Goal: Communication & Community: Answer question/provide support

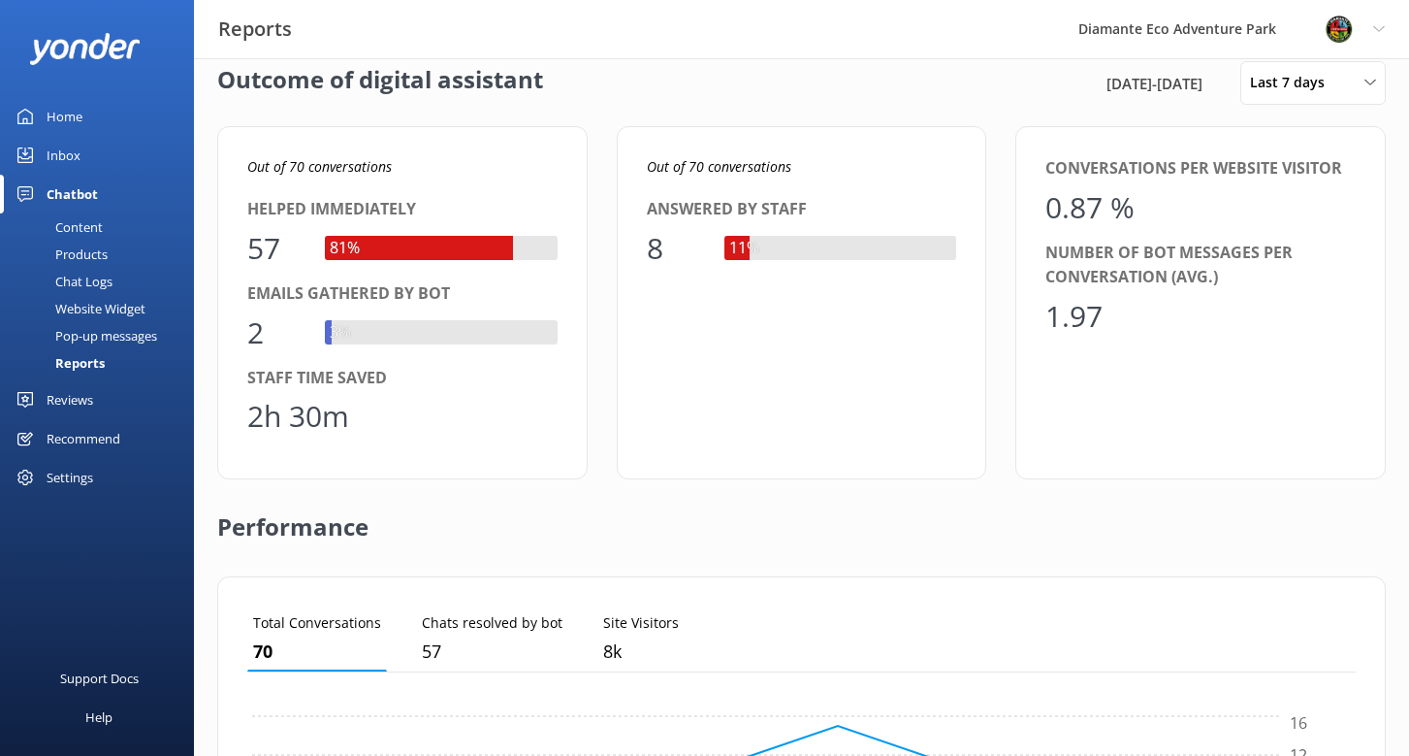
scroll to position [28, 0]
click at [1271, 87] on span "Last 7 days" at bounding box center [1293, 80] width 86 height 21
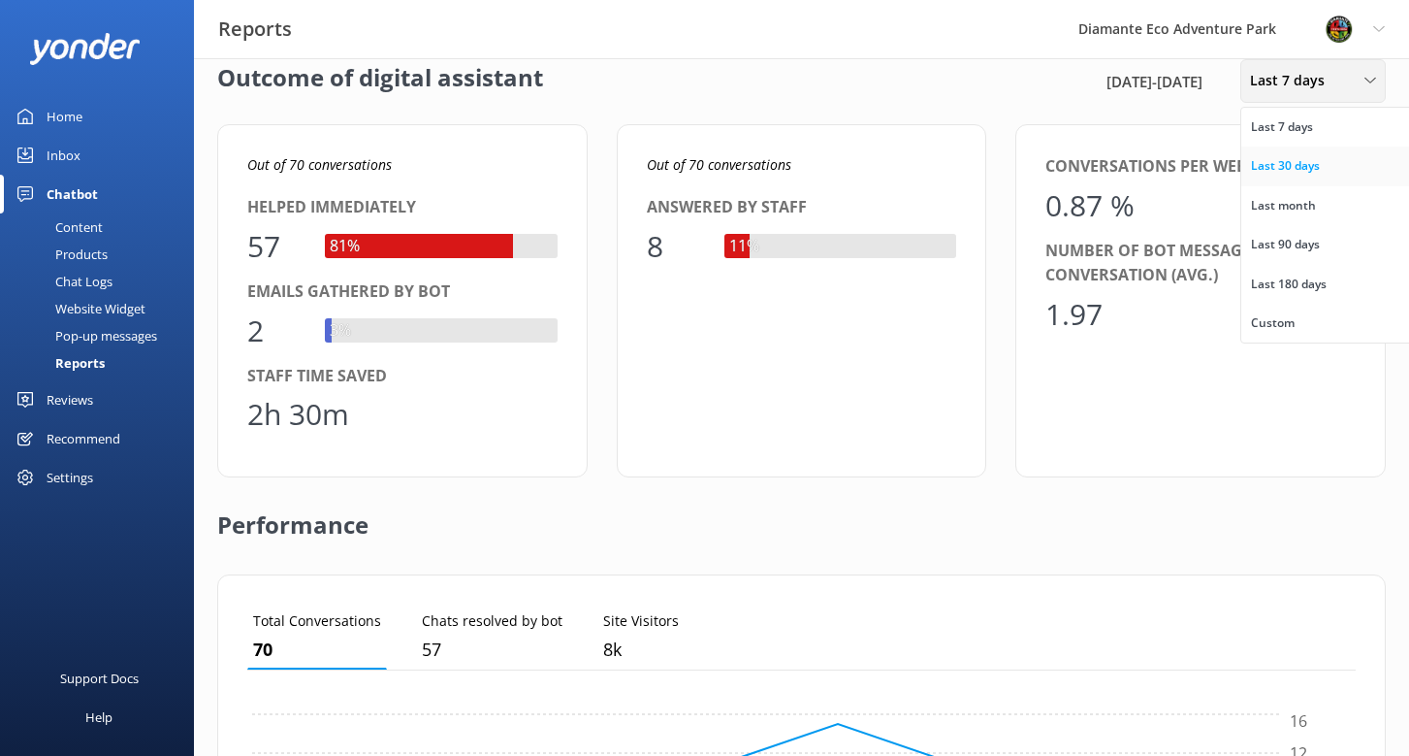
click at [1307, 168] on div "Last 30 days" at bounding box center [1285, 165] width 69 height 19
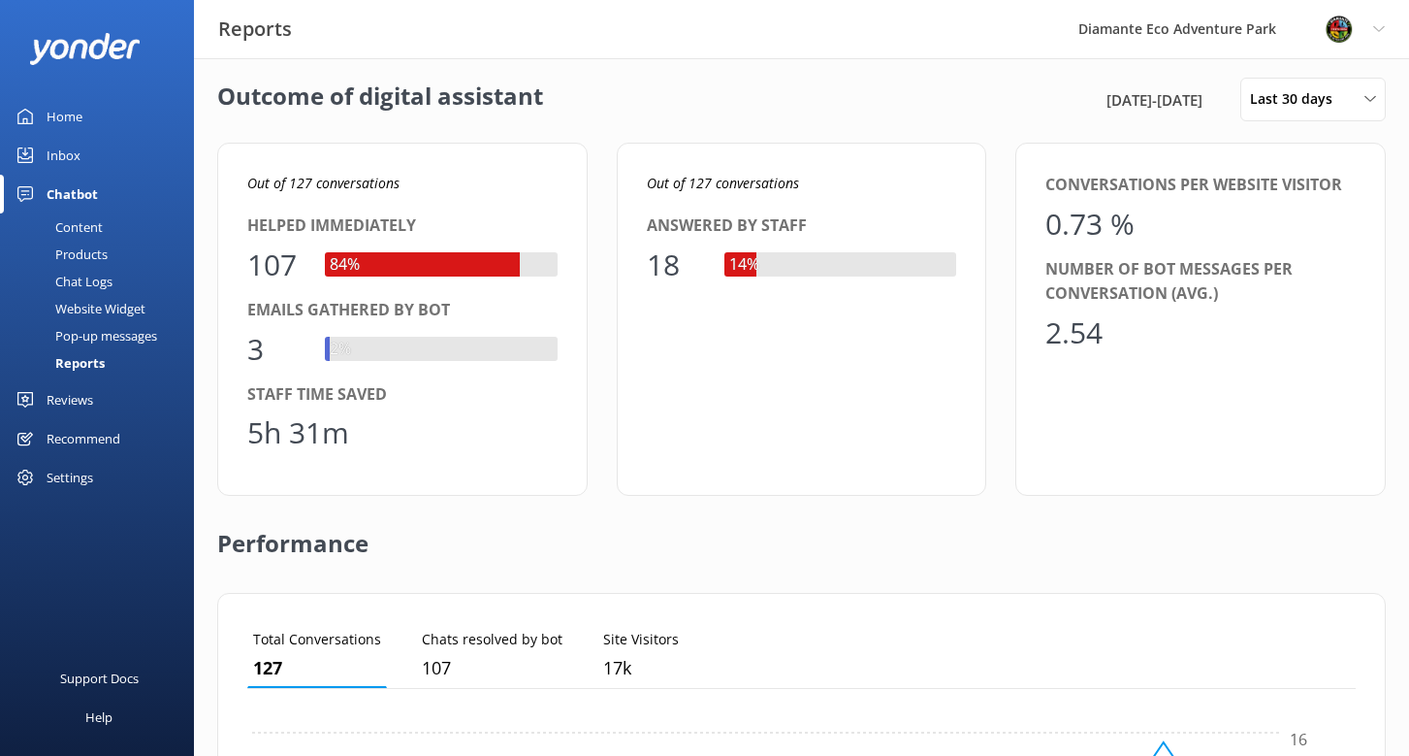
scroll to position [0, 0]
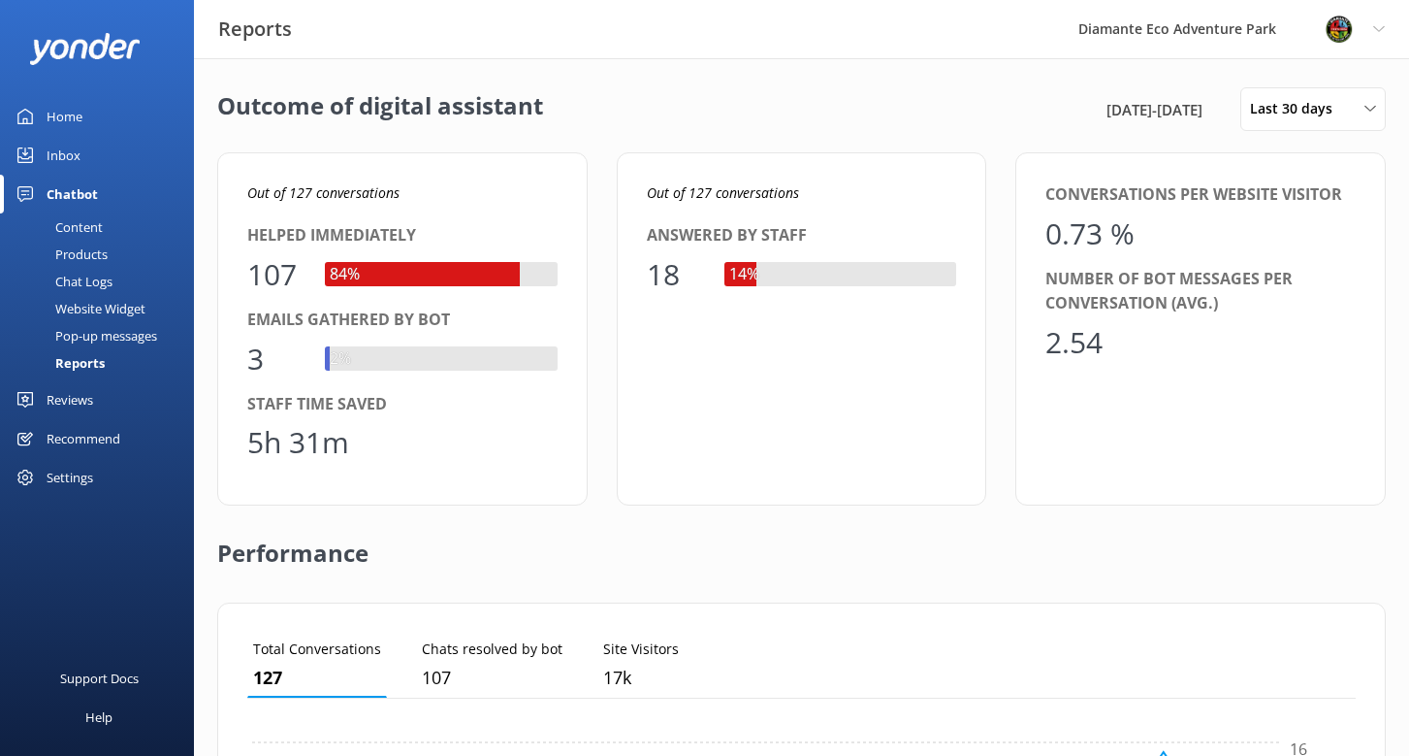
click at [316, 593] on div "Performance" at bounding box center [801, 553] width 1169 height 97
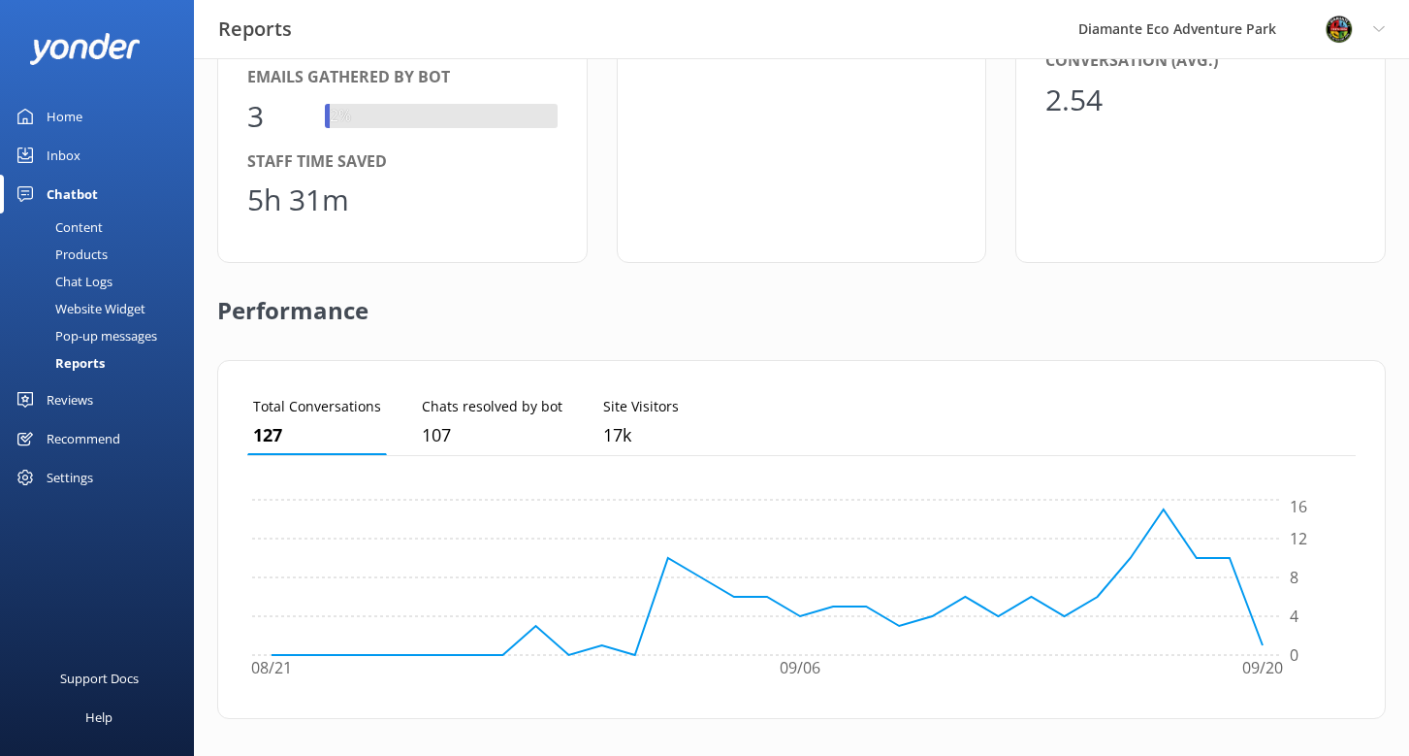
scroll to position [244, 0]
click at [61, 146] on div "Inbox" at bounding box center [64, 155] width 34 height 39
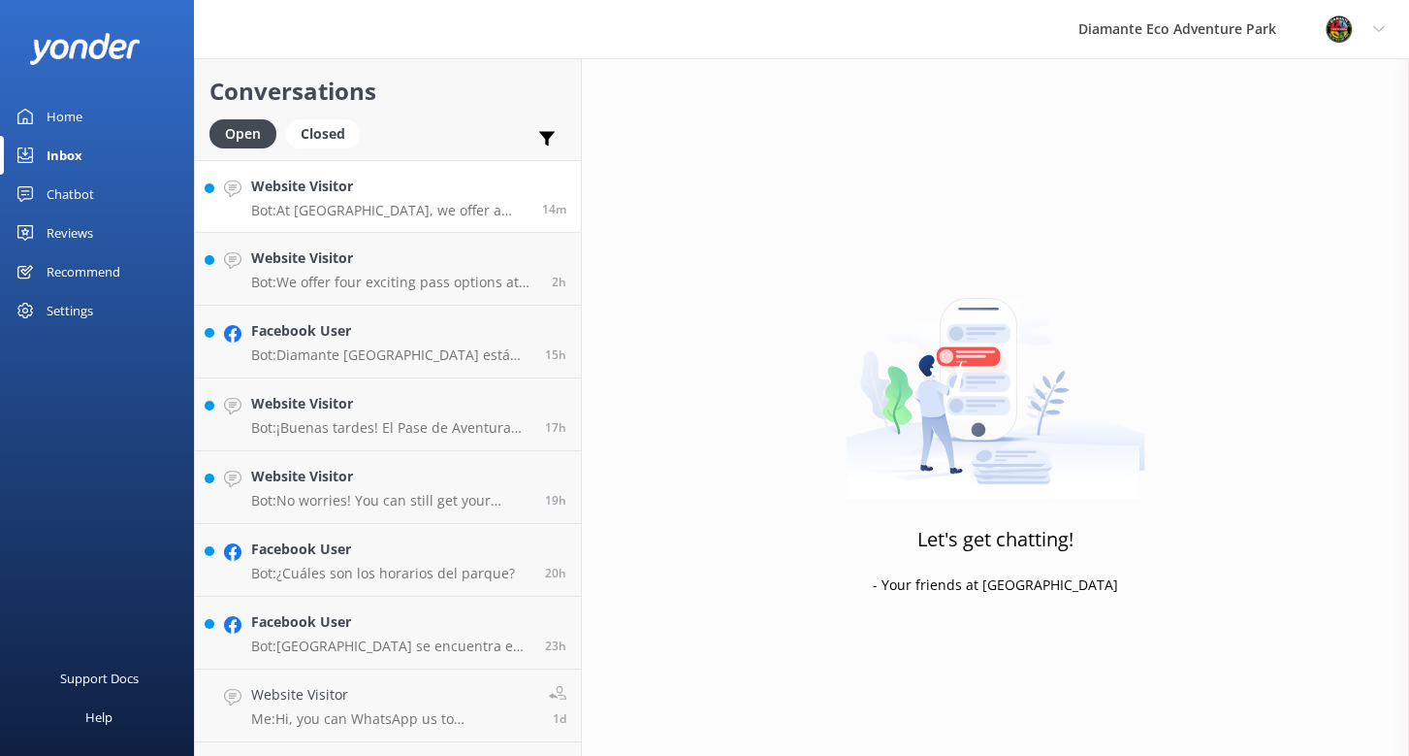
click at [349, 201] on div "Website Visitor Bot: At [GEOGRAPHIC_DATA], we offer a variety of thrilling guid…" at bounding box center [389, 197] width 276 height 42
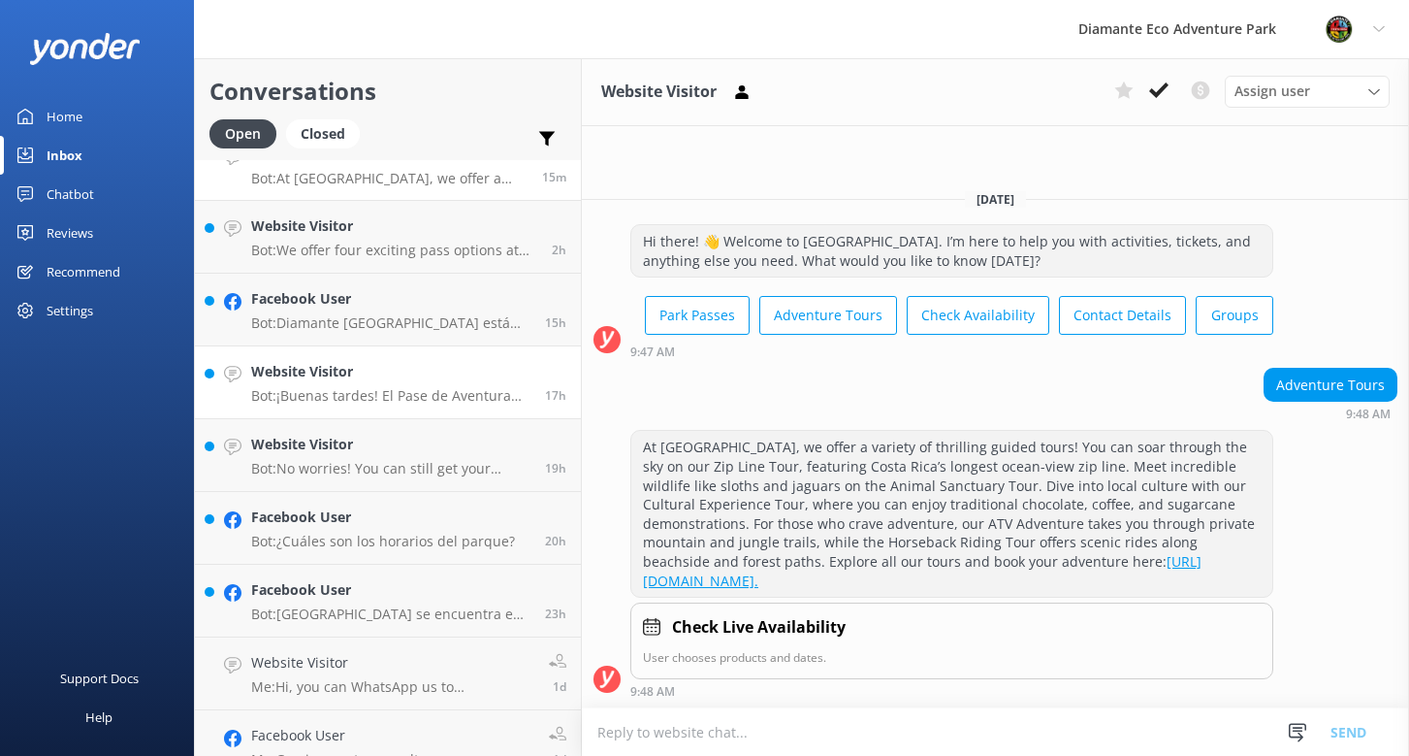
scroll to position [35, 0]
click at [362, 239] on p "Bot: We offer four exciting pass options at [GEOGRAPHIC_DATA]! - The Adventure …" at bounding box center [394, 247] width 286 height 17
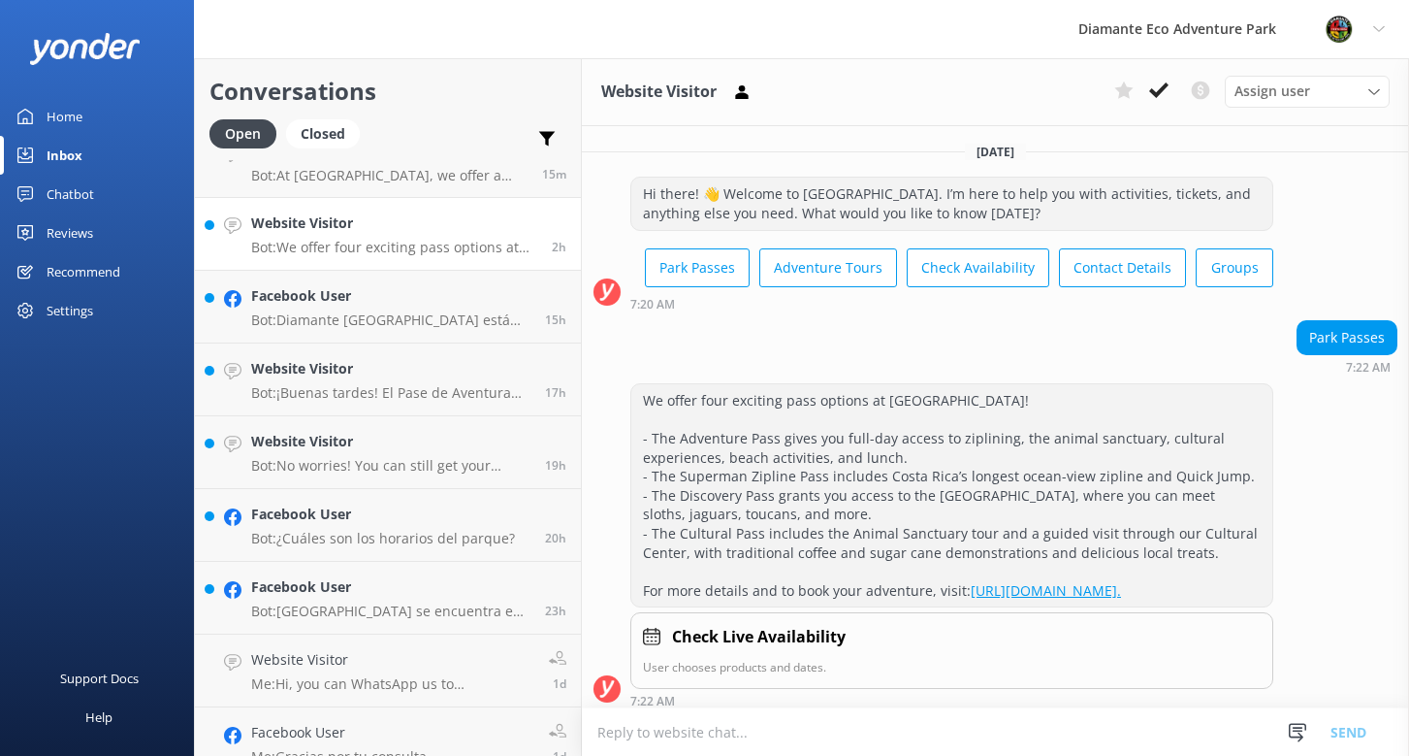
scroll to position [47, 0]
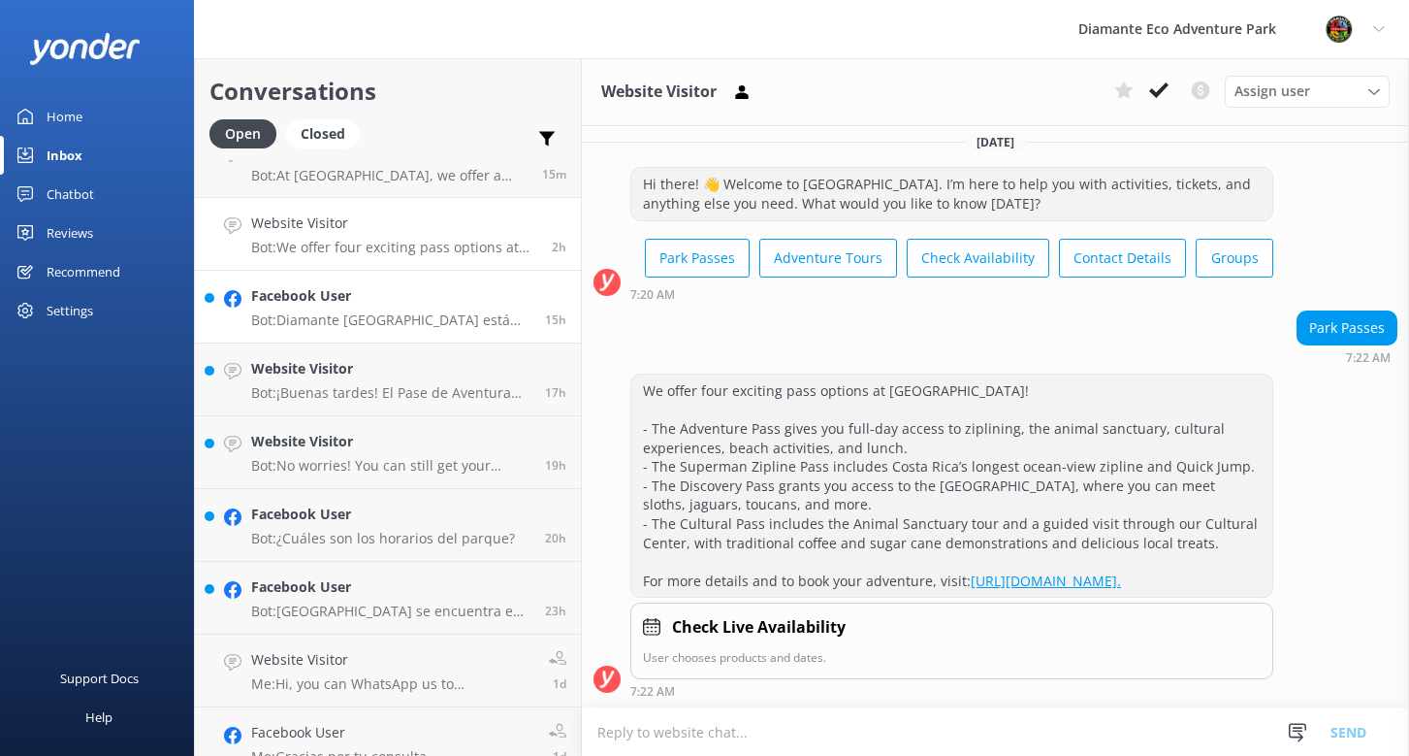
click at [295, 308] on div "Facebook User Bot: Diamante [GEOGRAPHIC_DATA] está abierto al público los siete…" at bounding box center [390, 306] width 279 height 43
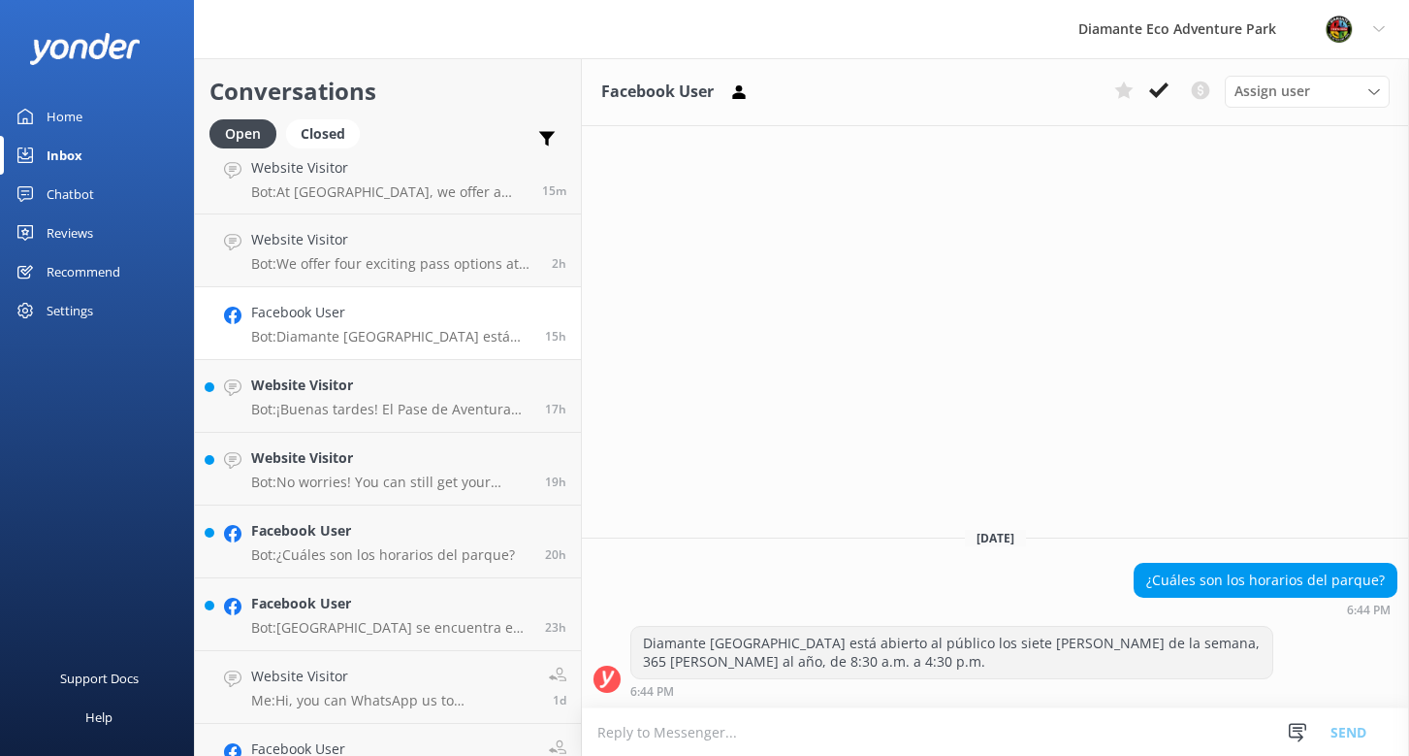
scroll to position [29, 0]
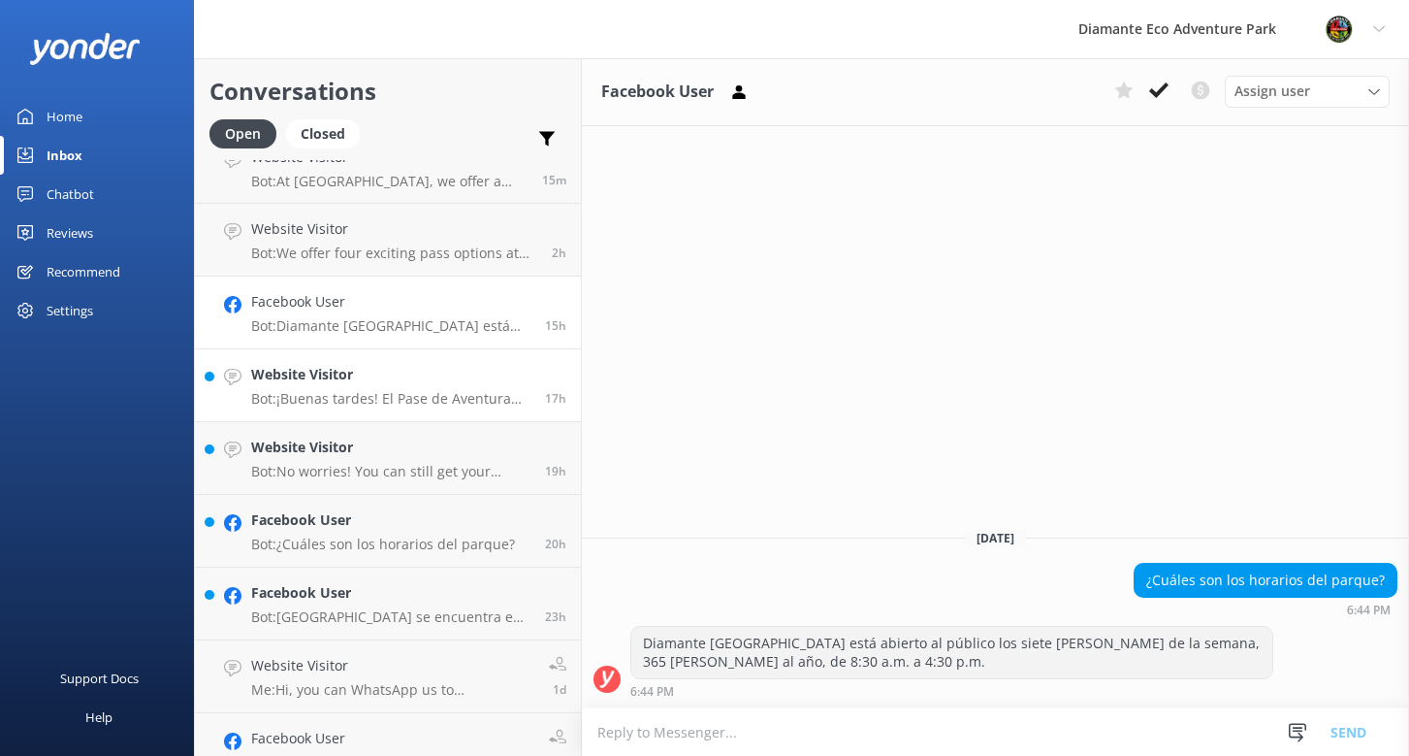
click at [348, 393] on p "Bot: ¡Buenas tardes! El Pase de Aventura de Diamante incluye una emocionante ex…" at bounding box center [390, 398] width 279 height 17
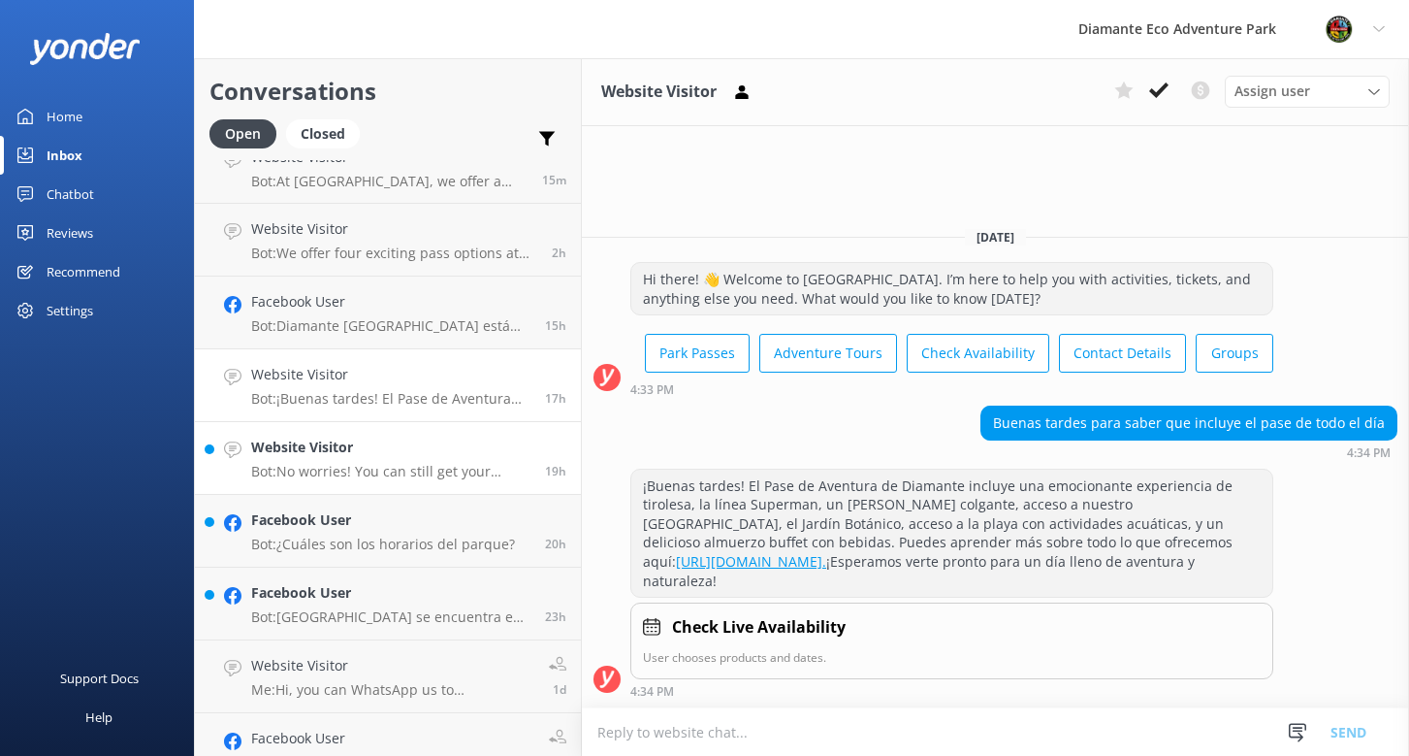
click at [322, 466] on p "Bot: No worries! You can still get your photos. Just send an email to [EMAIL_AD…" at bounding box center [390, 471] width 279 height 17
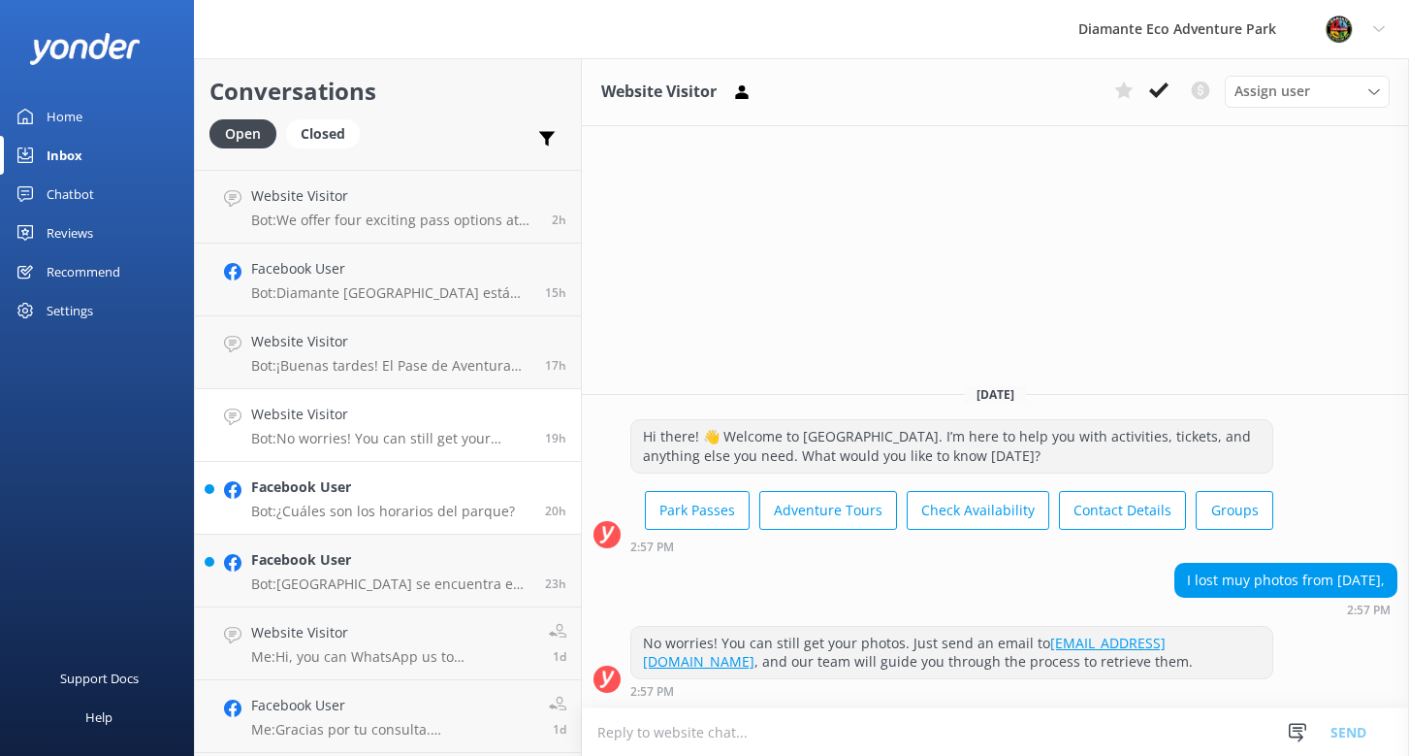
scroll to position [66, 0]
click at [283, 505] on p "Bot: ¿Cuáles son los horarios del parque?" at bounding box center [383, 507] width 264 height 17
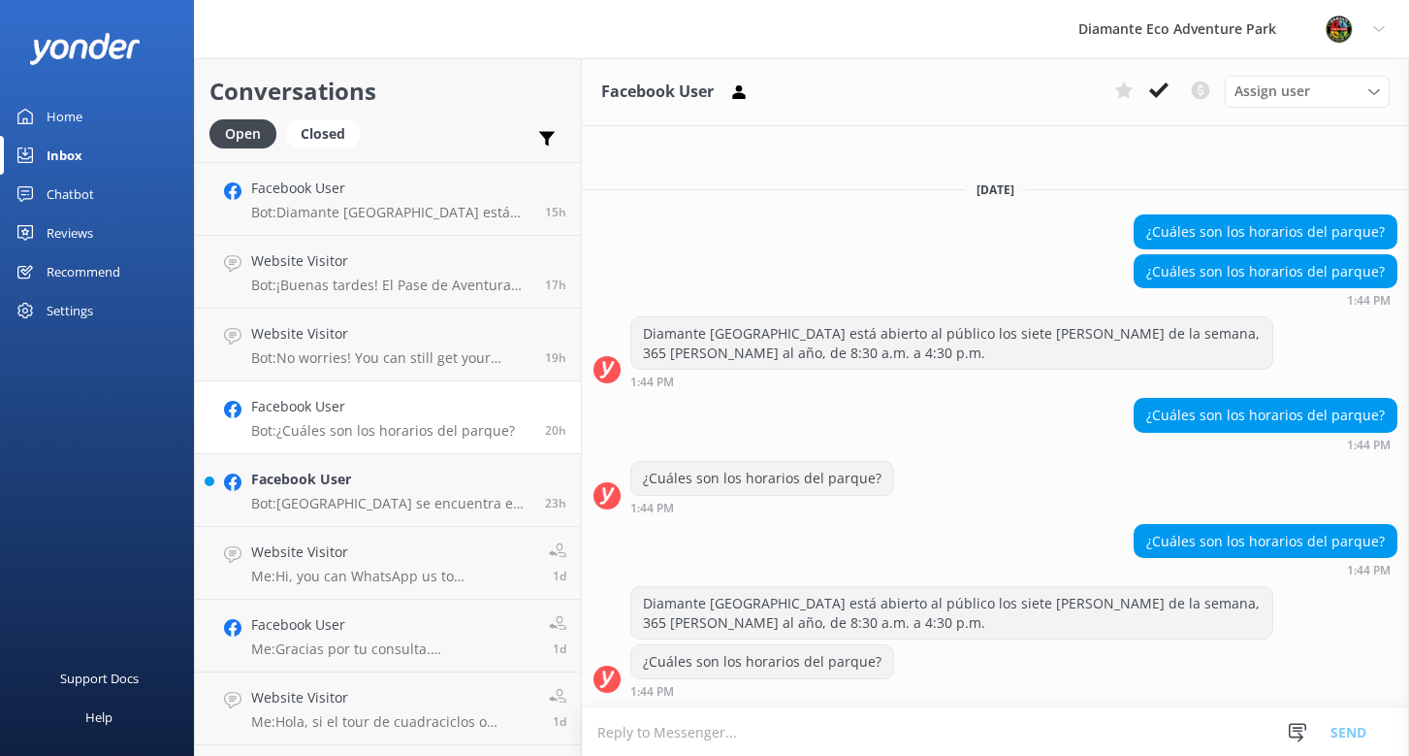
scroll to position [153, 0]
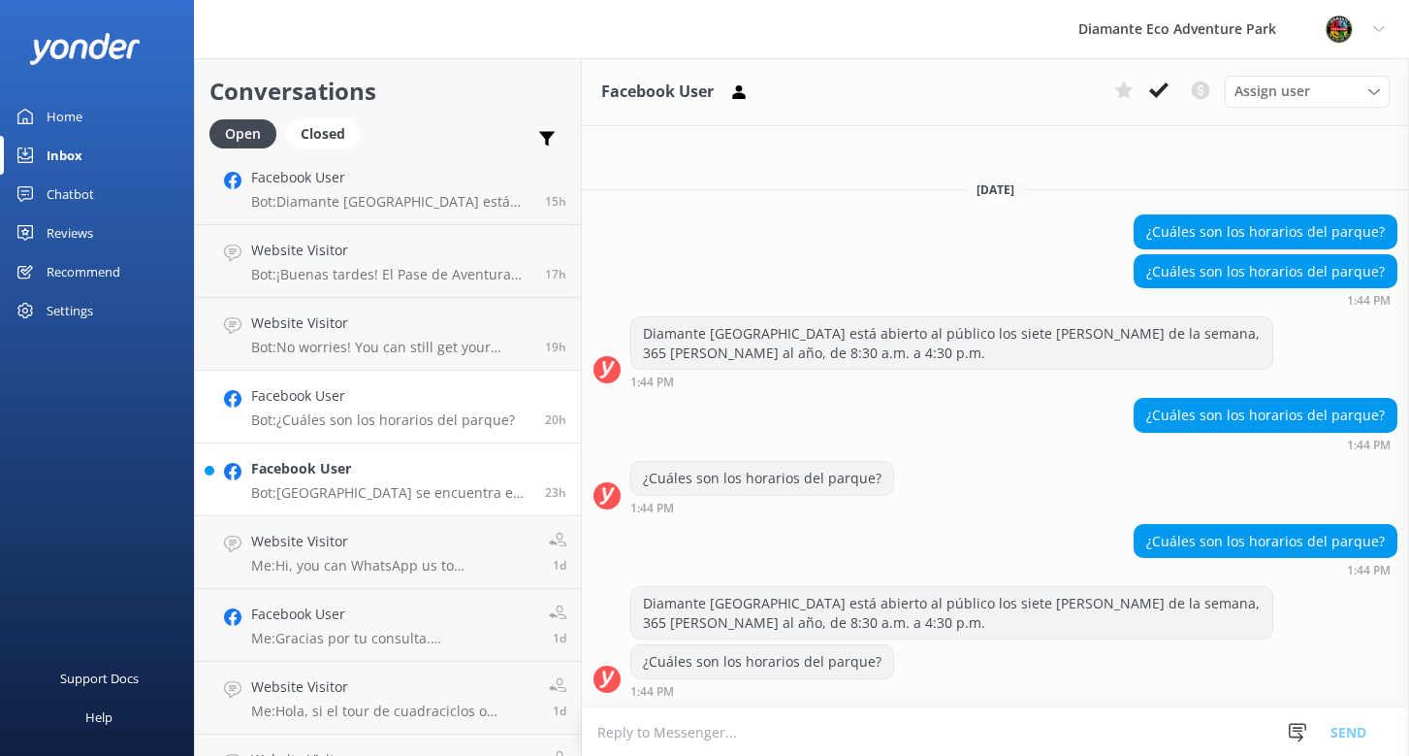
click at [343, 485] on p "Bot: [GEOGRAPHIC_DATA] se encuentra en RIU Hotel [STREET_ADDRESS]. Para obtener…" at bounding box center [390, 492] width 279 height 17
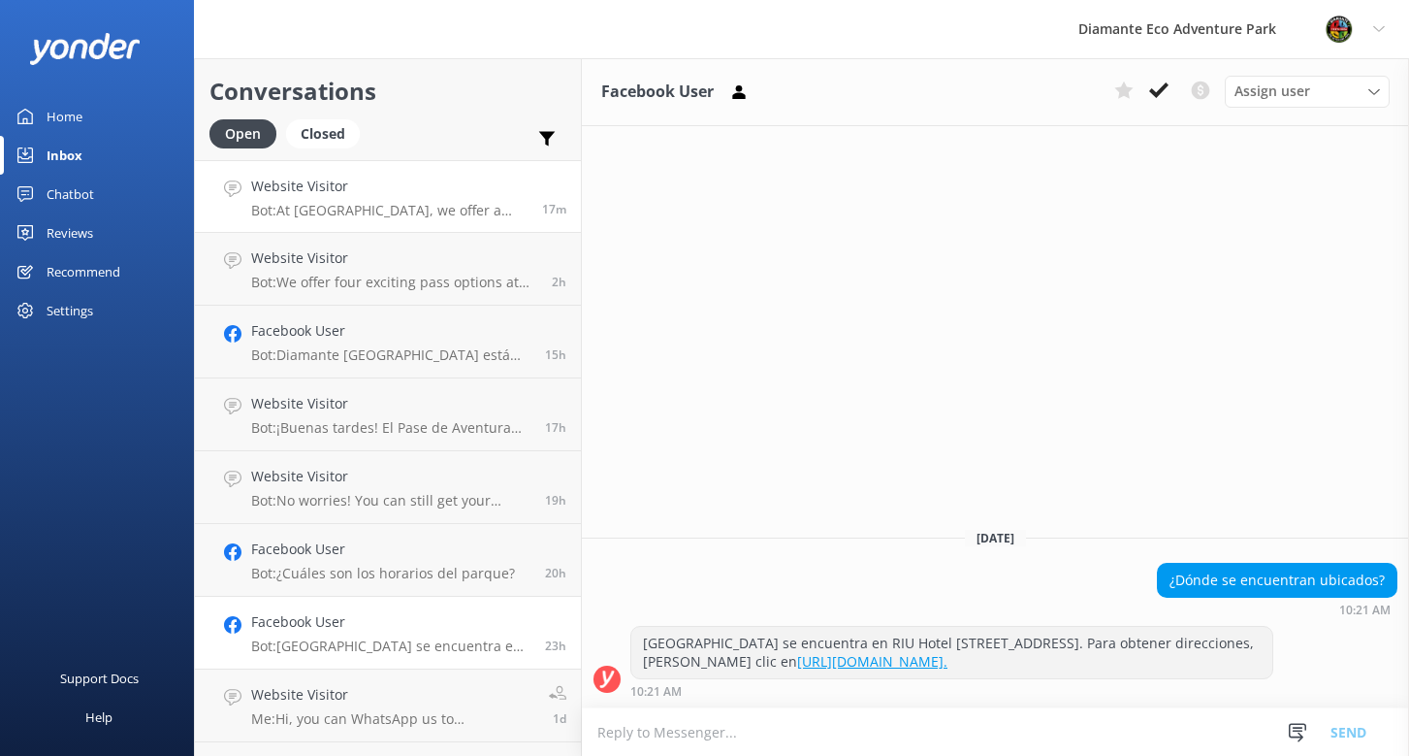
click at [377, 188] on h4 "Website Visitor" at bounding box center [389, 186] width 276 height 21
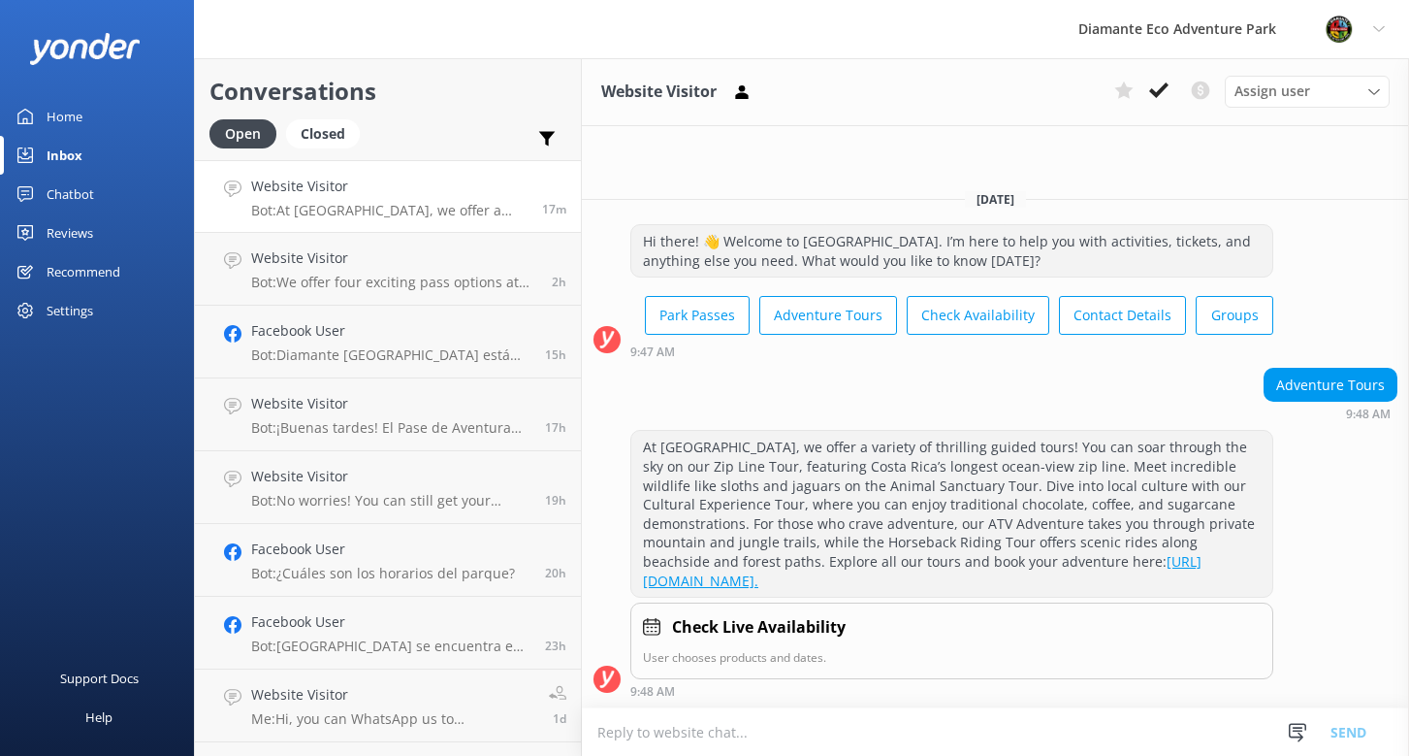
click at [71, 113] on div "Home" at bounding box center [65, 116] width 36 height 39
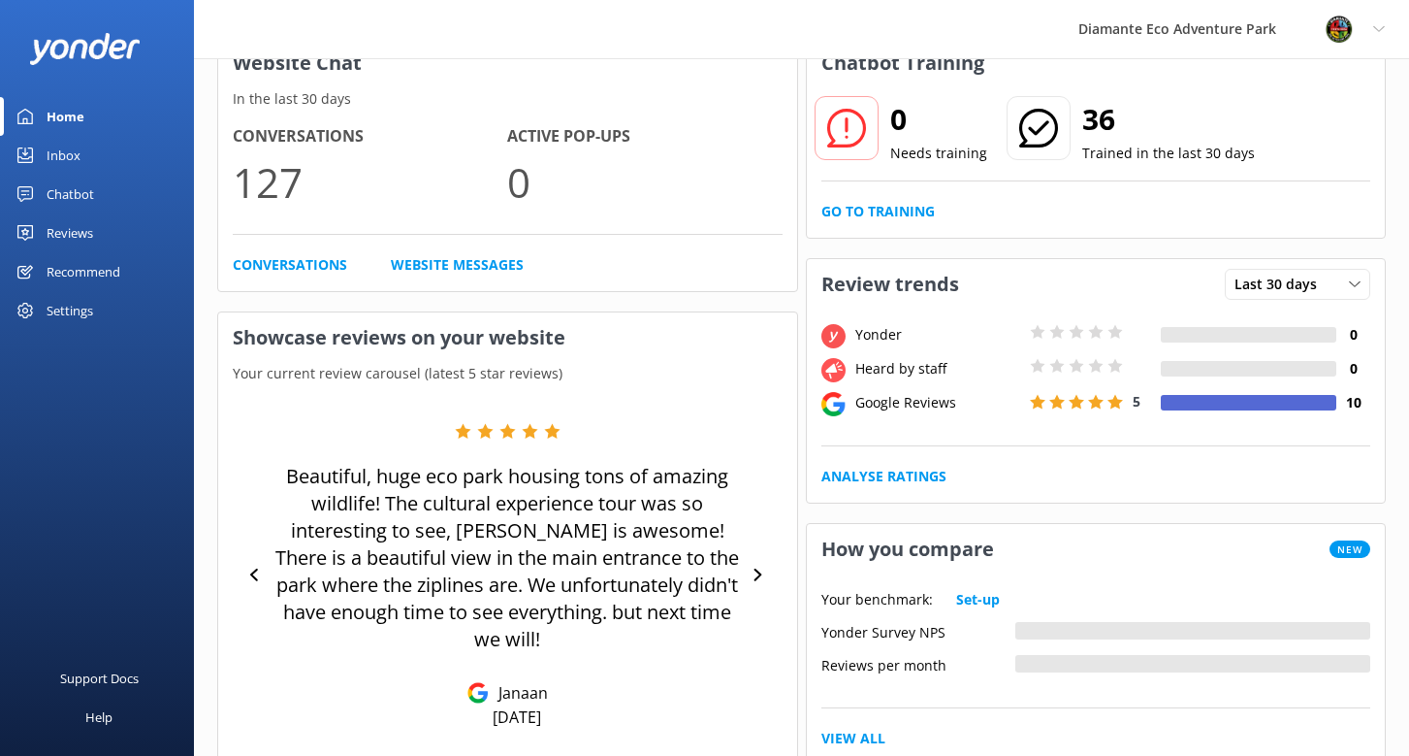
scroll to position [145, 0]
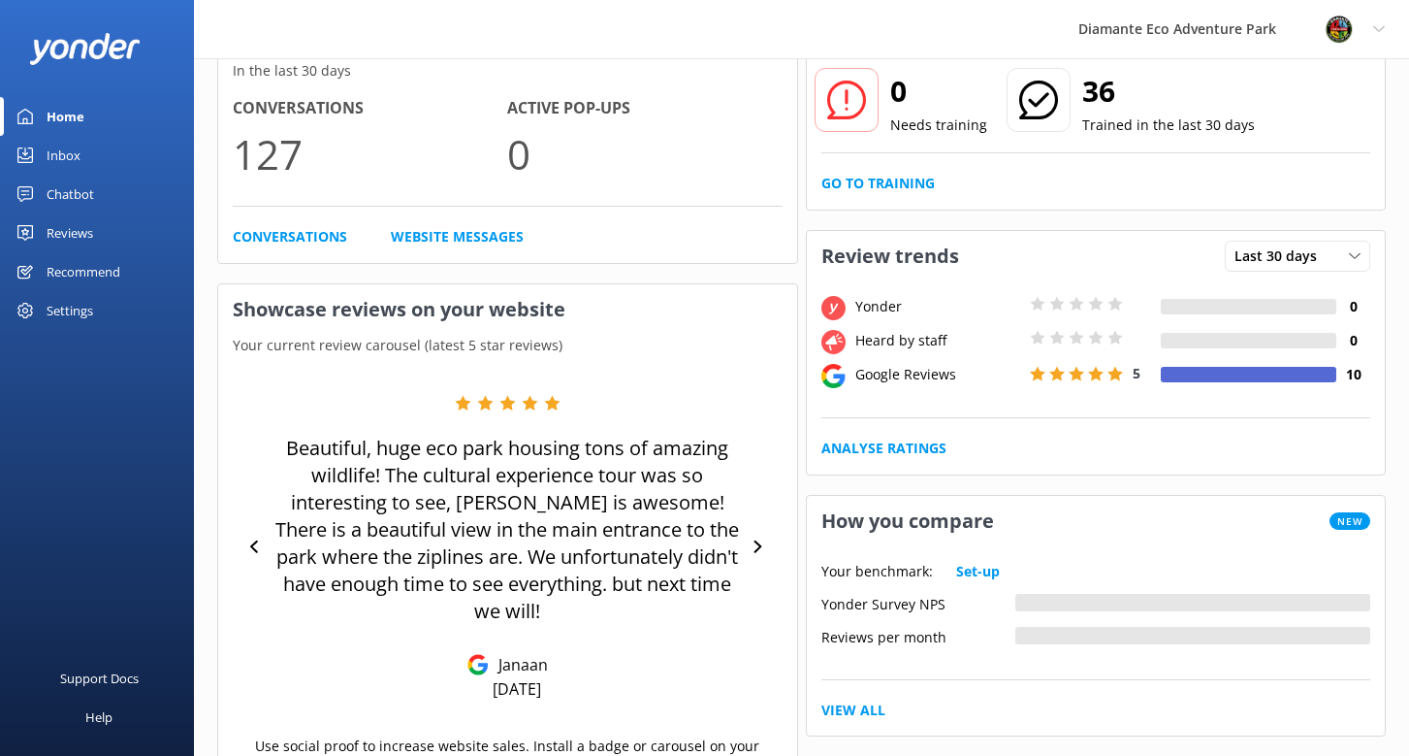
click at [64, 228] on div "Reviews" at bounding box center [70, 232] width 47 height 39
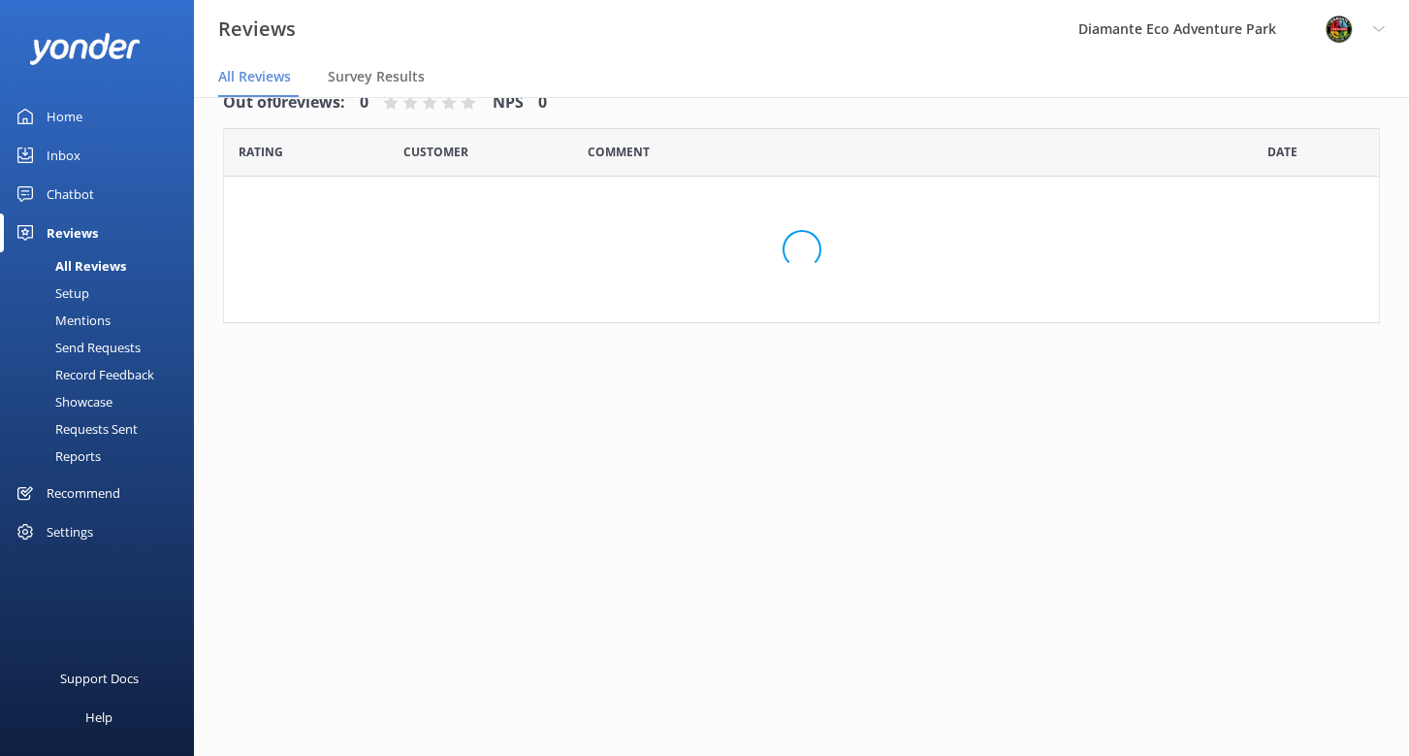
scroll to position [39, 0]
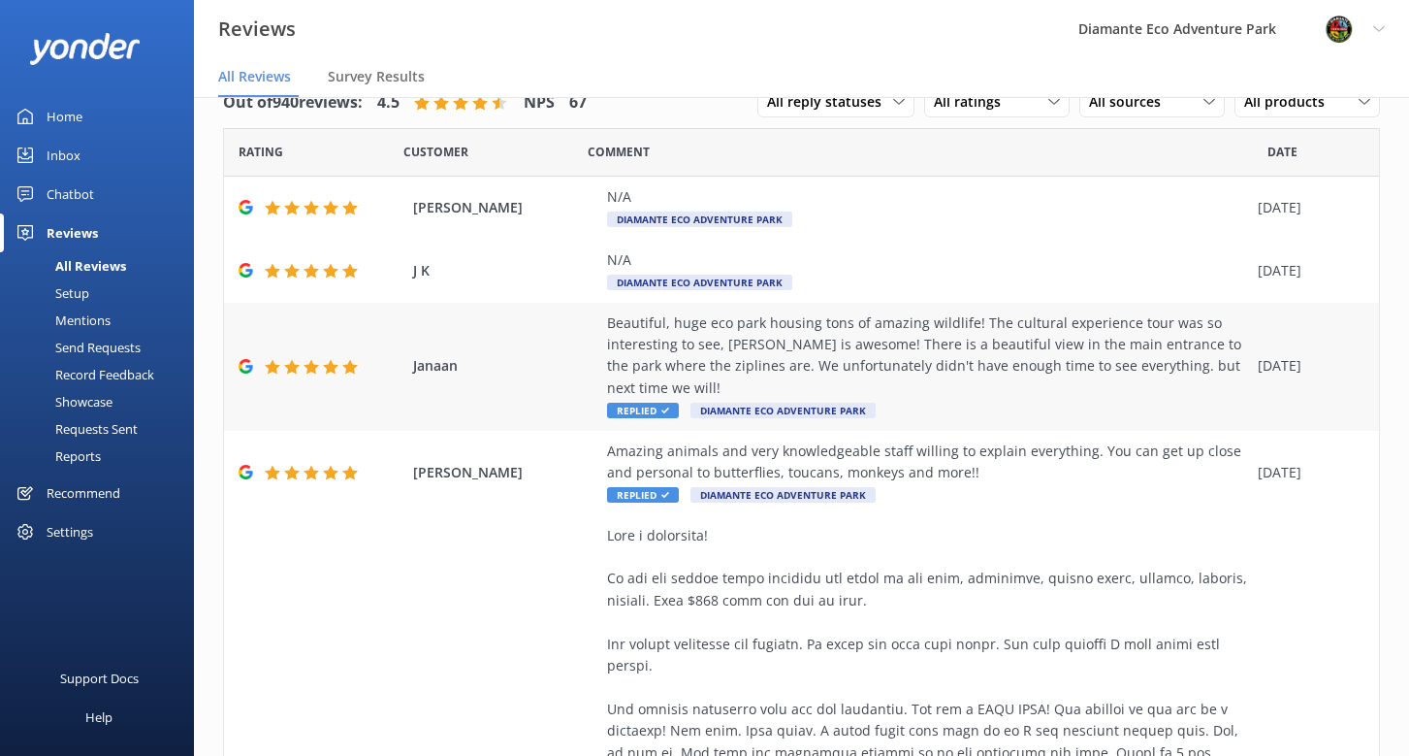
click at [627, 403] on span "Replied" at bounding box center [643, 411] width 72 height 16
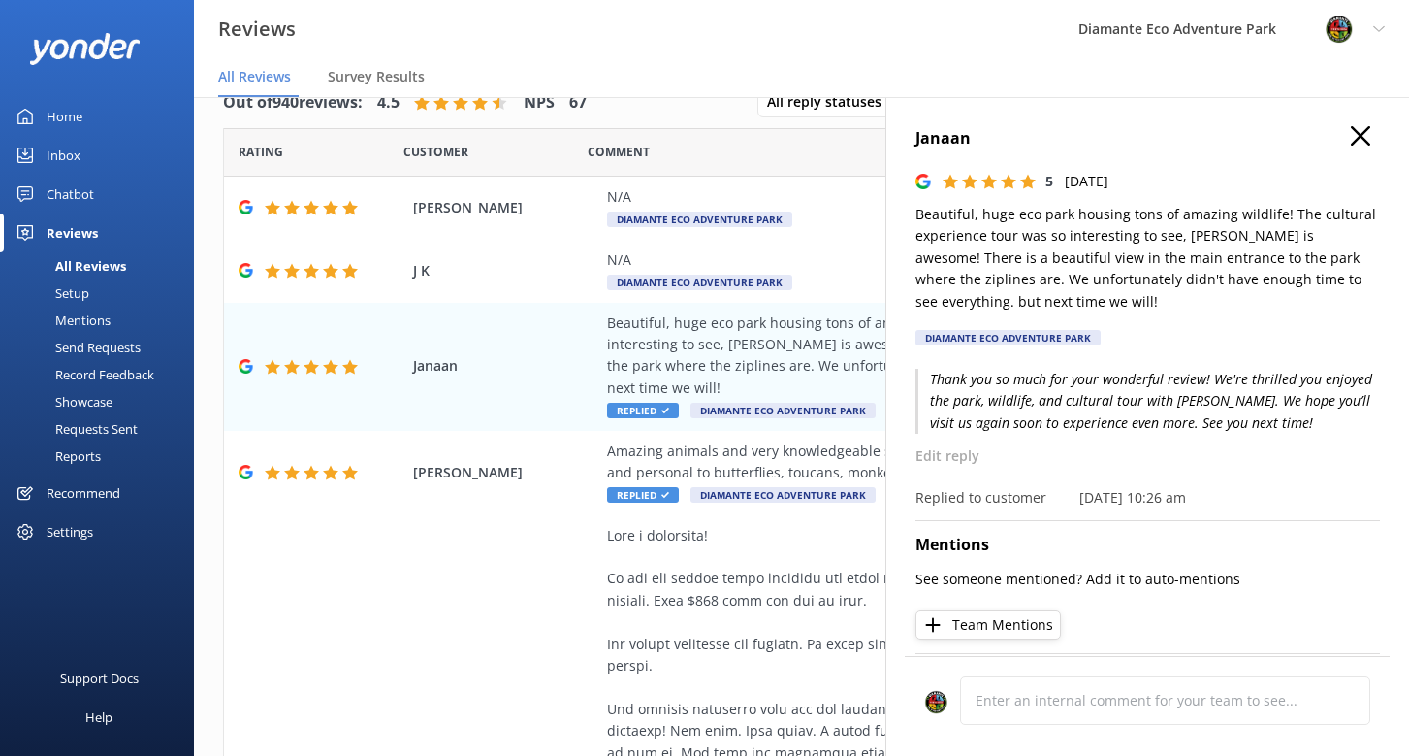
click at [1360, 132] on icon "button" at bounding box center [1360, 135] width 19 height 19
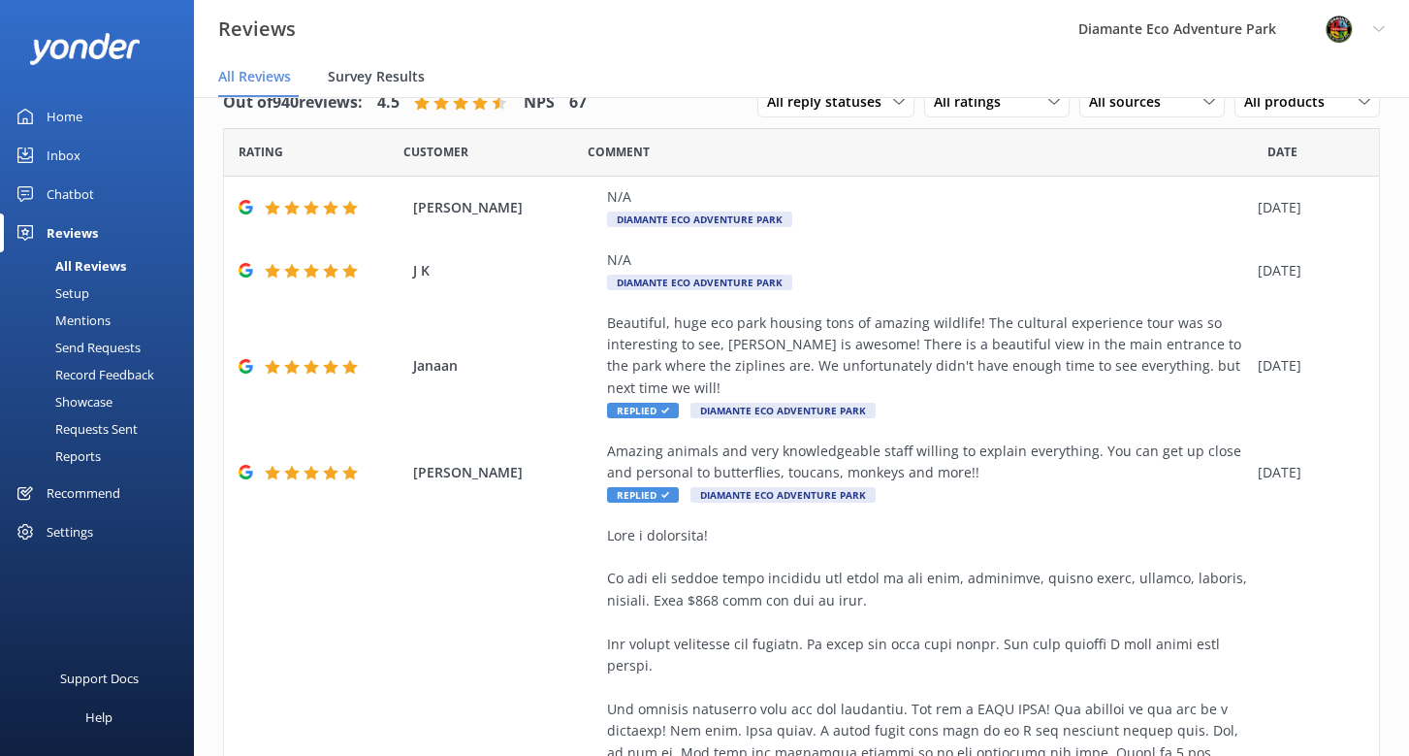
click at [356, 77] on span "Survey Results" at bounding box center [376, 76] width 97 height 19
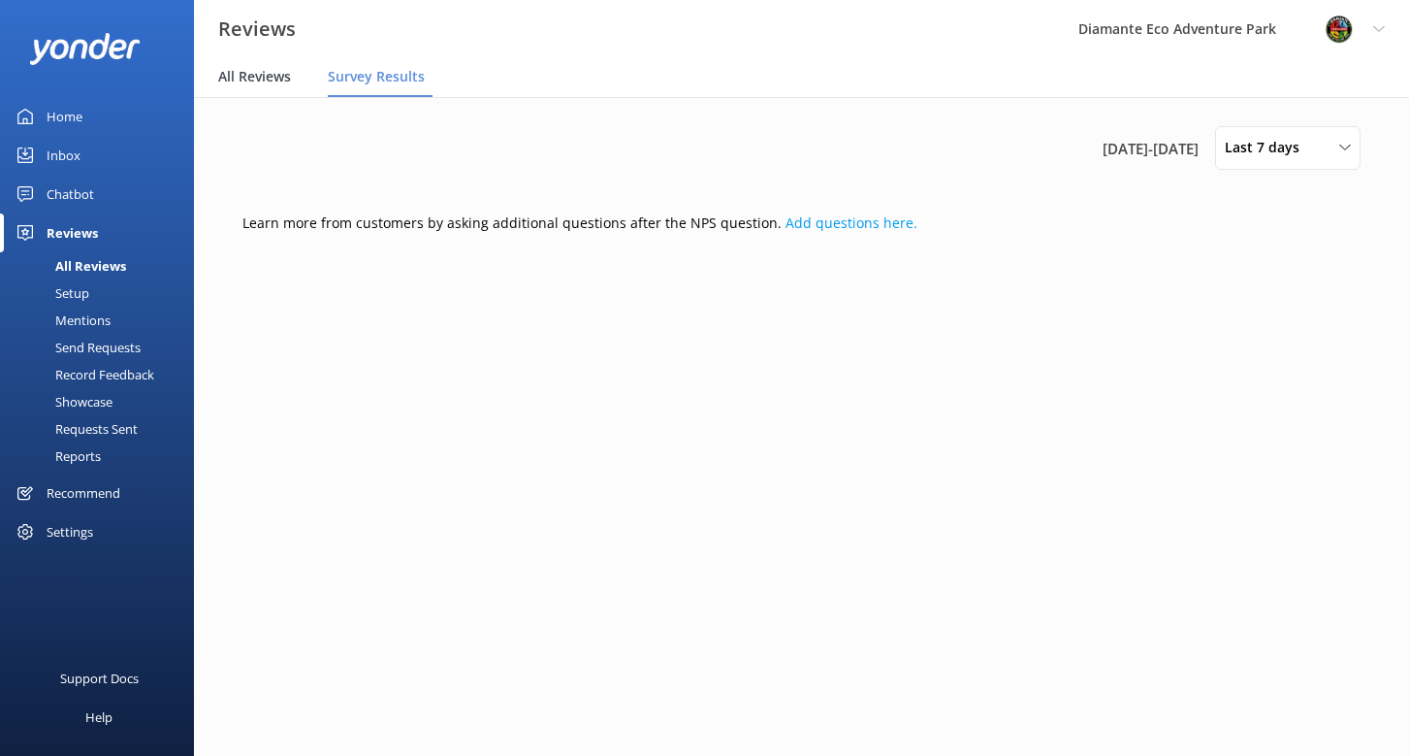
click at [256, 74] on span "All Reviews" at bounding box center [254, 76] width 73 height 19
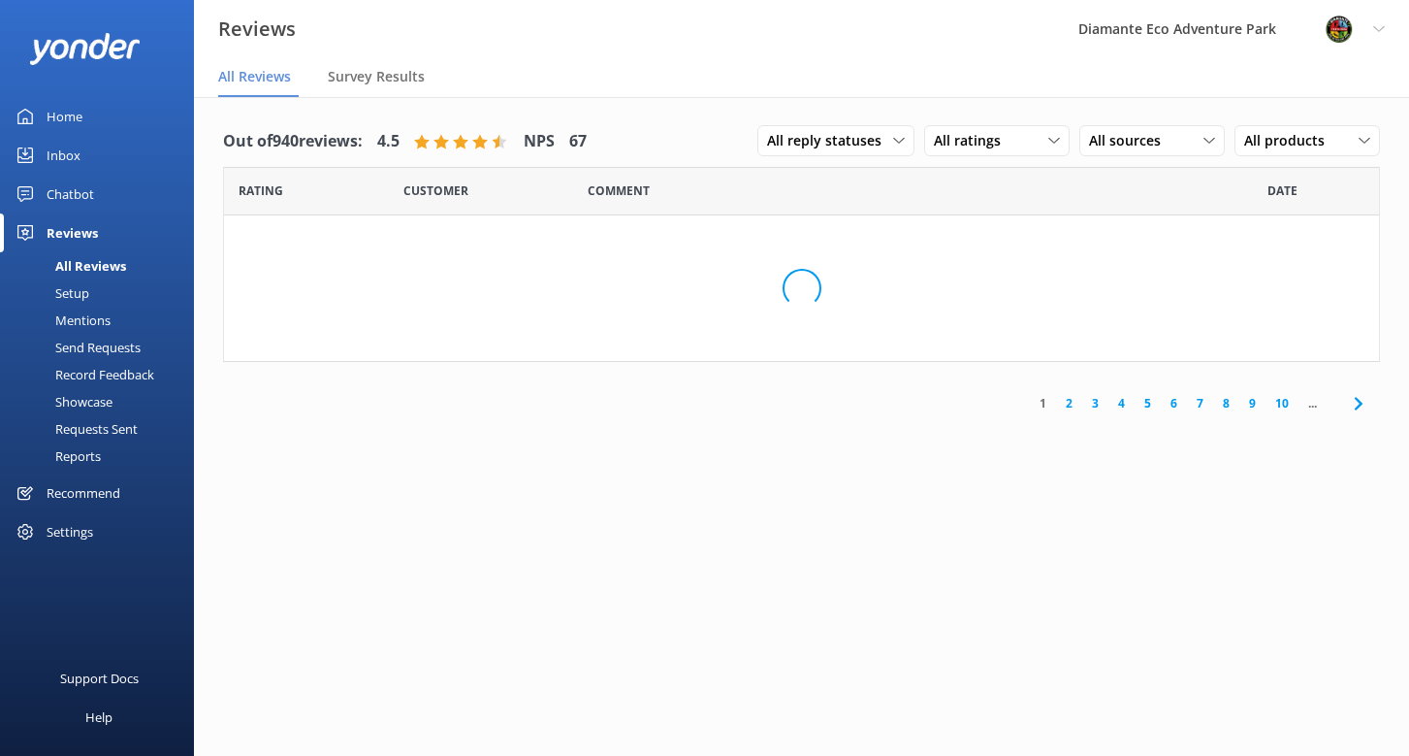
click at [59, 113] on div "Home" at bounding box center [65, 116] width 36 height 39
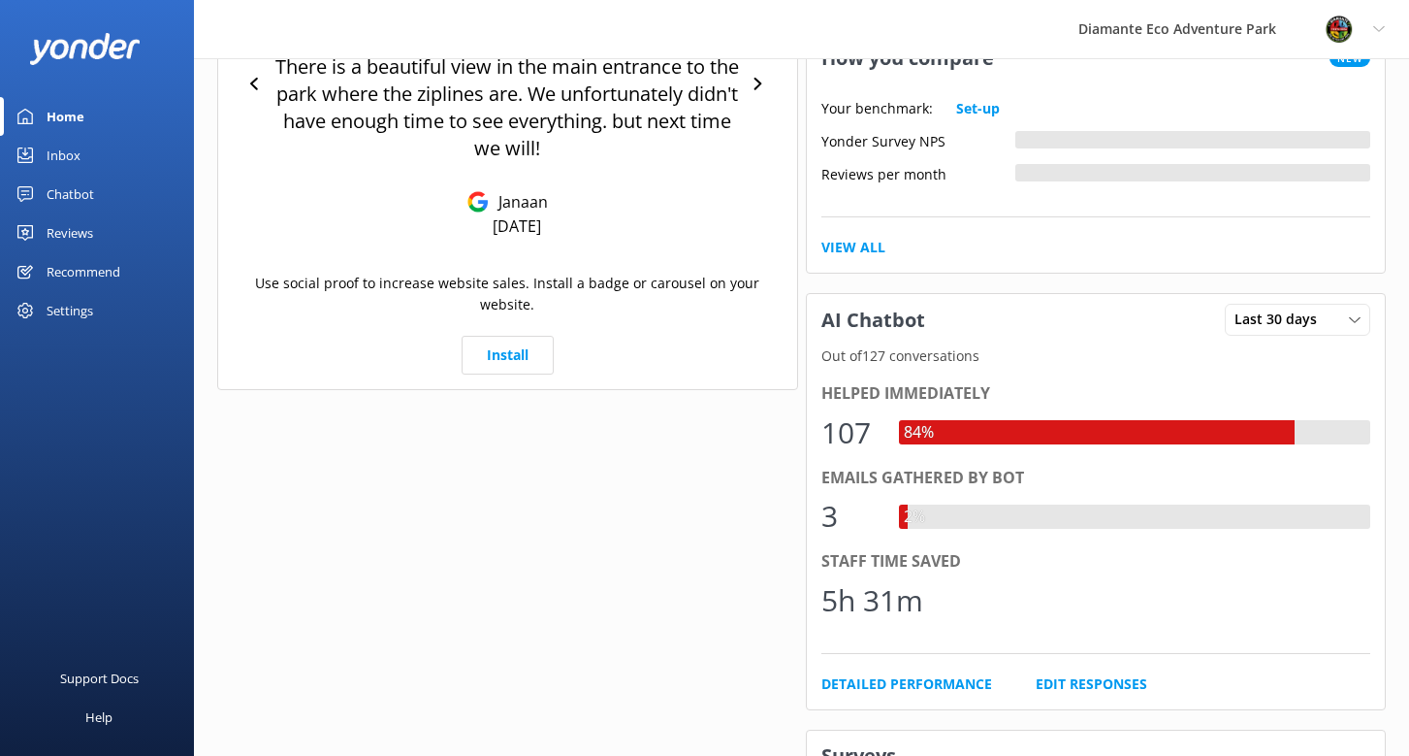
scroll to position [612, 0]
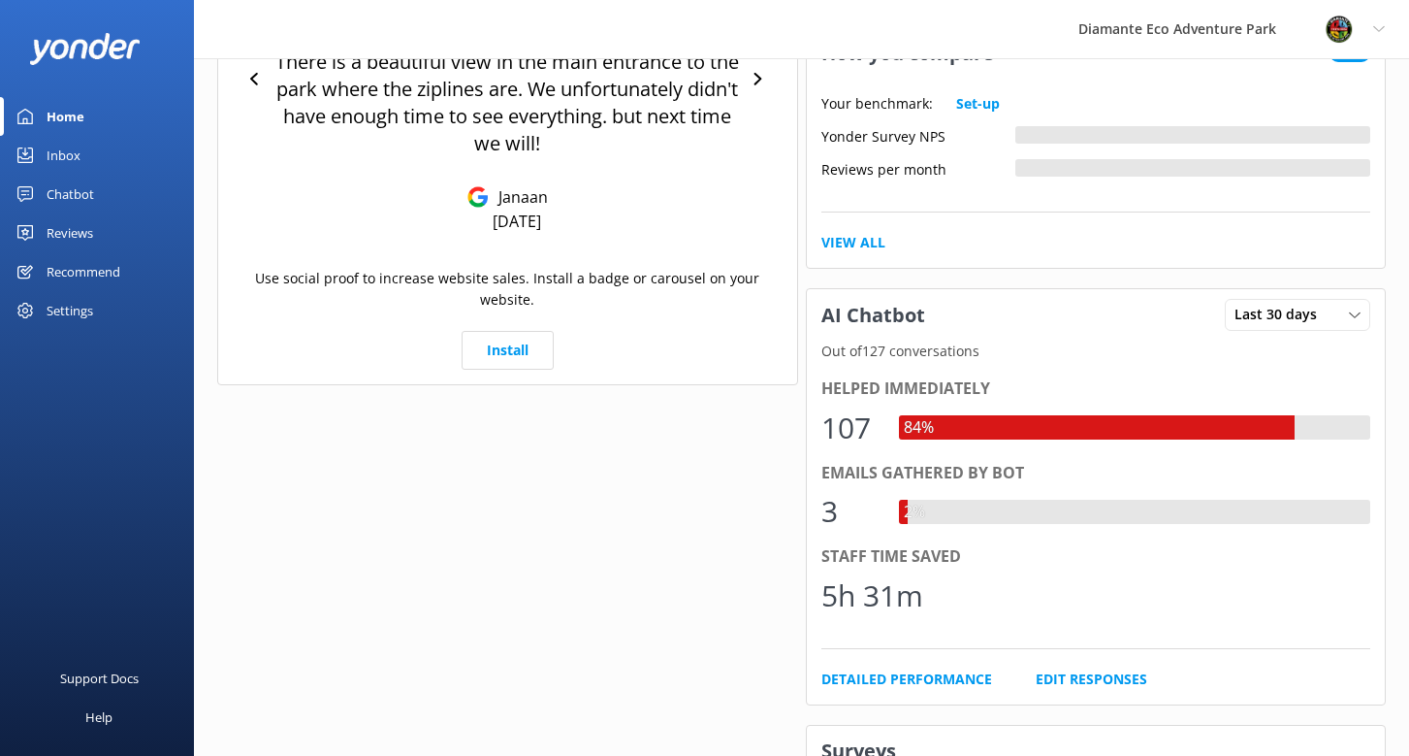
click at [60, 152] on div "Inbox" at bounding box center [64, 155] width 34 height 39
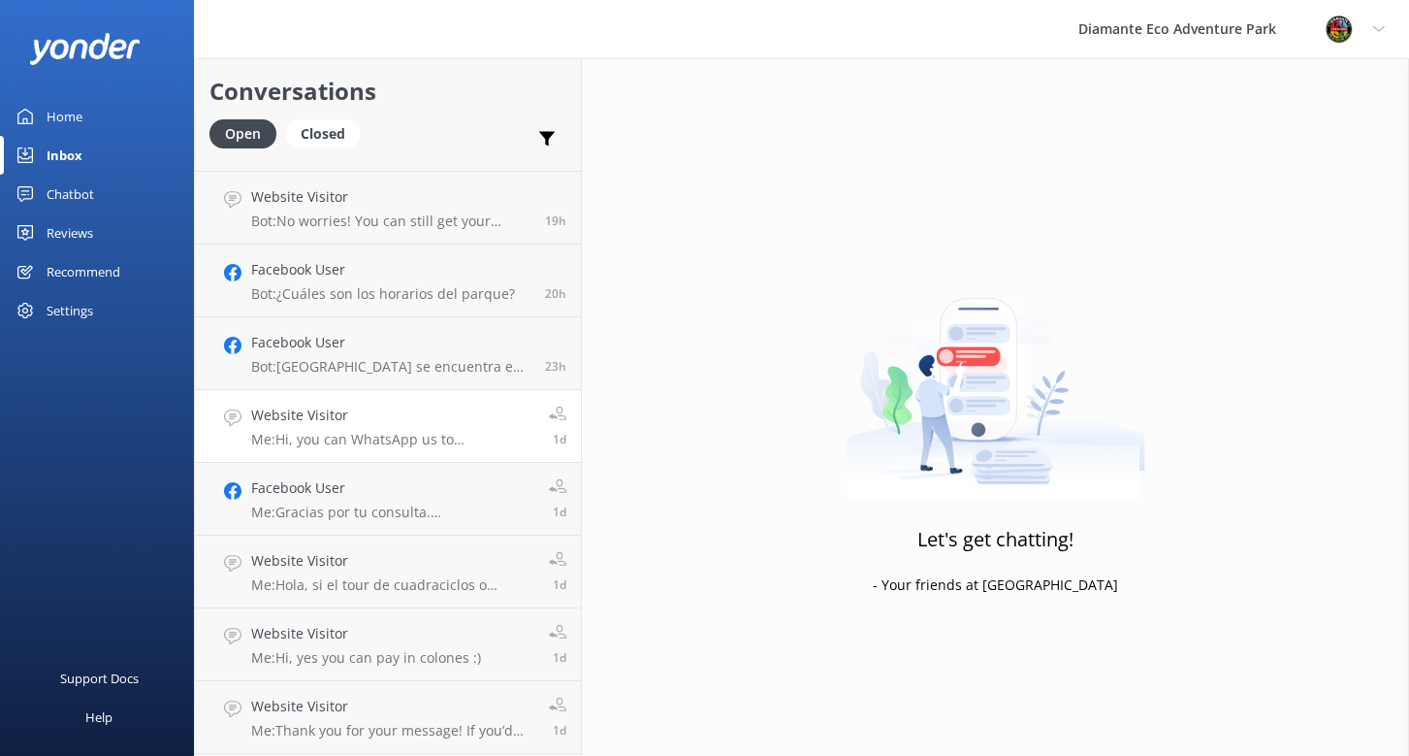
scroll to position [281, 0]
click at [330, 426] on div "Website Visitor Me: Hi, you can WhatsApp us to [PHONE_NUMBER]" at bounding box center [392, 424] width 283 height 43
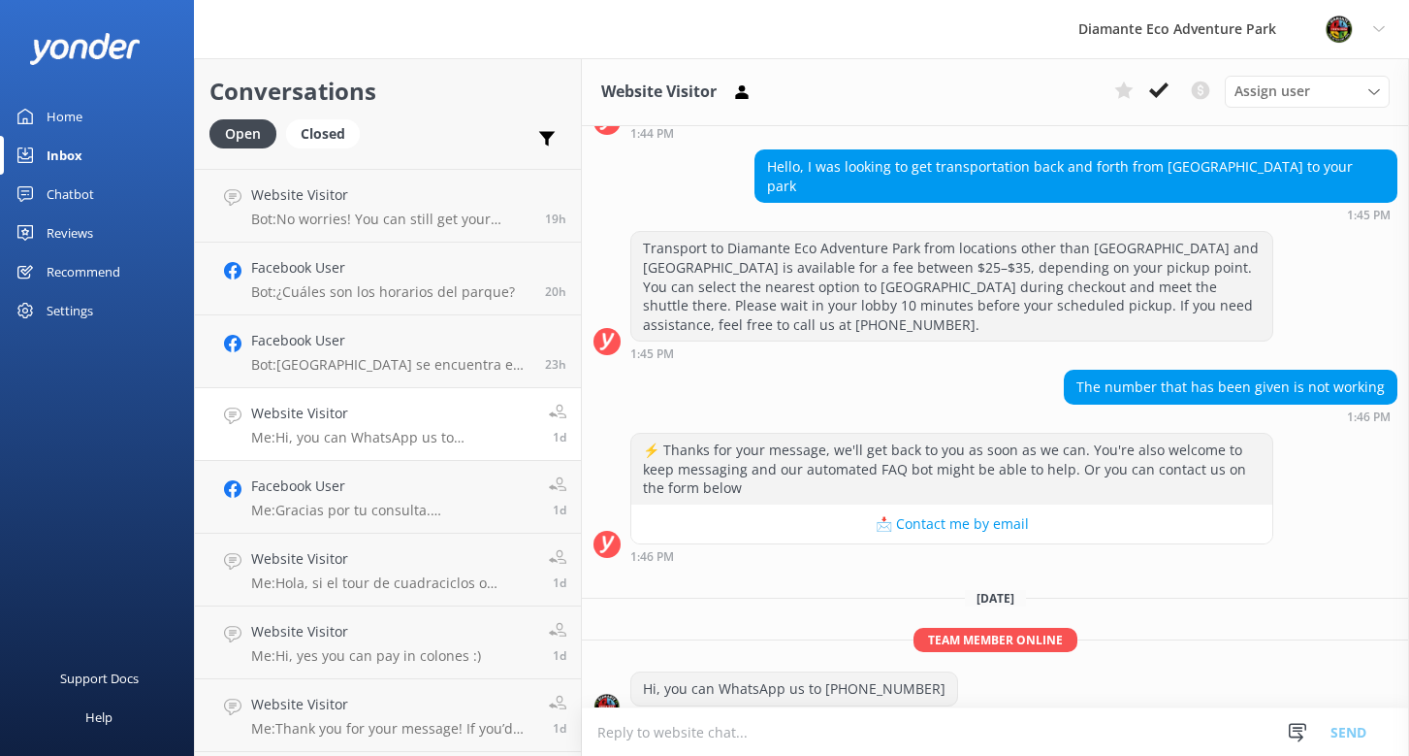
scroll to position [177, 0]
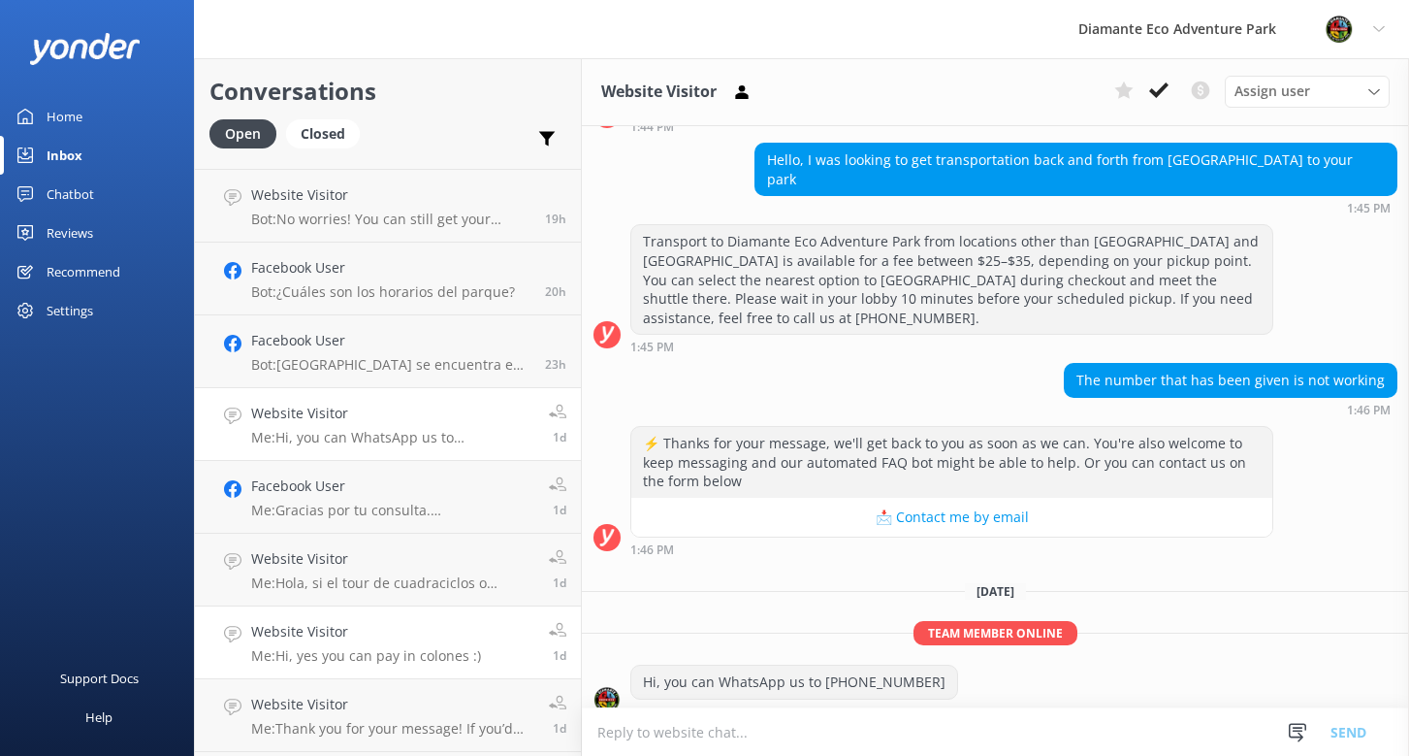
click at [324, 635] on h4 "Website Visitor" at bounding box center [366, 631] width 230 height 21
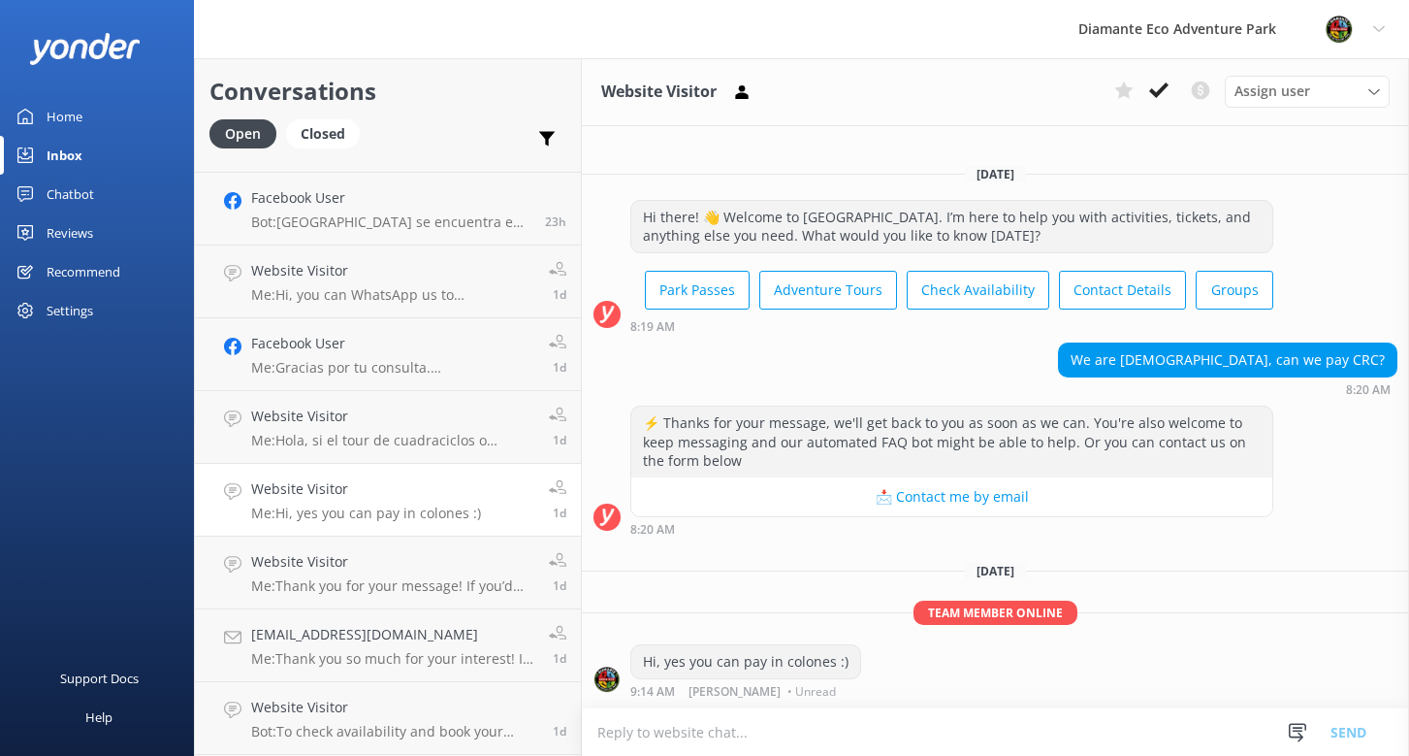
scroll to position [440, 0]
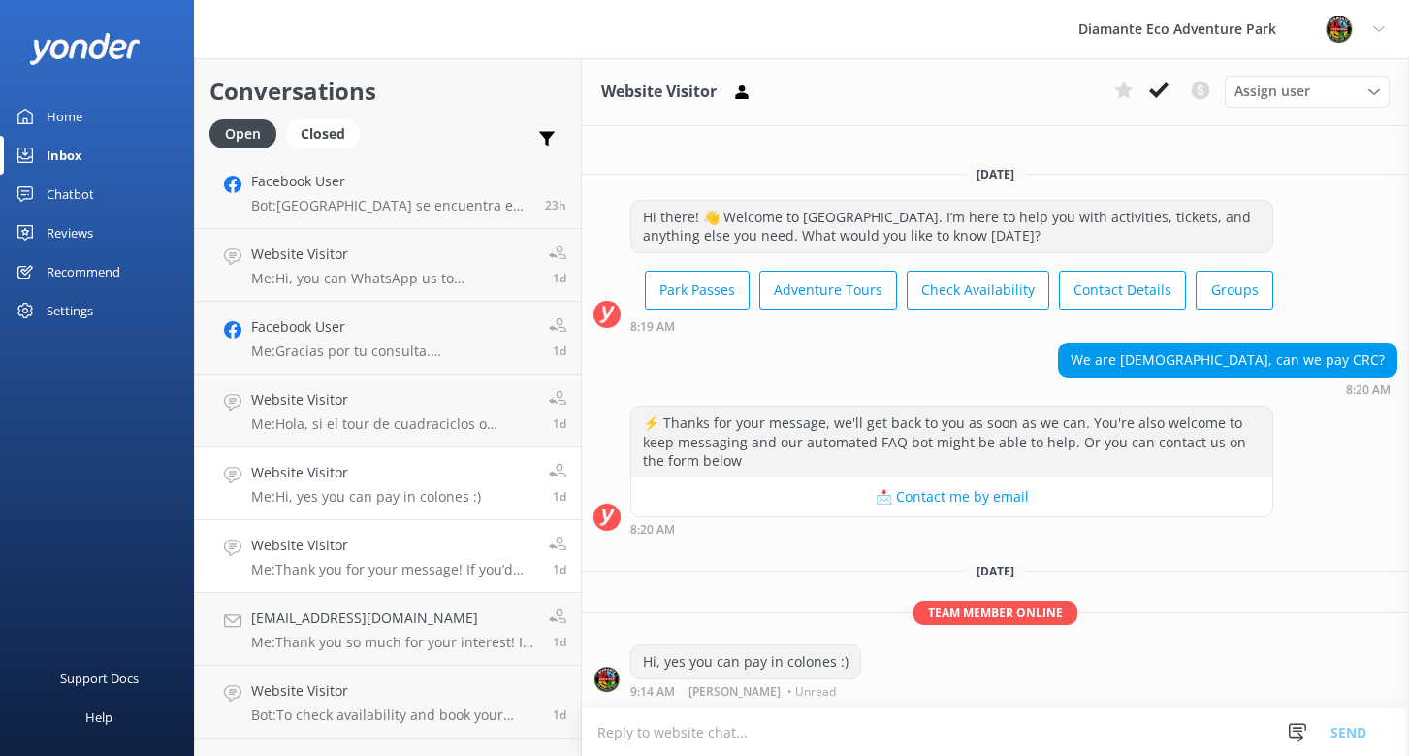
click at [307, 569] on p "Me: Thank you for your message! If you’d like to add a private guide to your to…" at bounding box center [392, 569] width 283 height 17
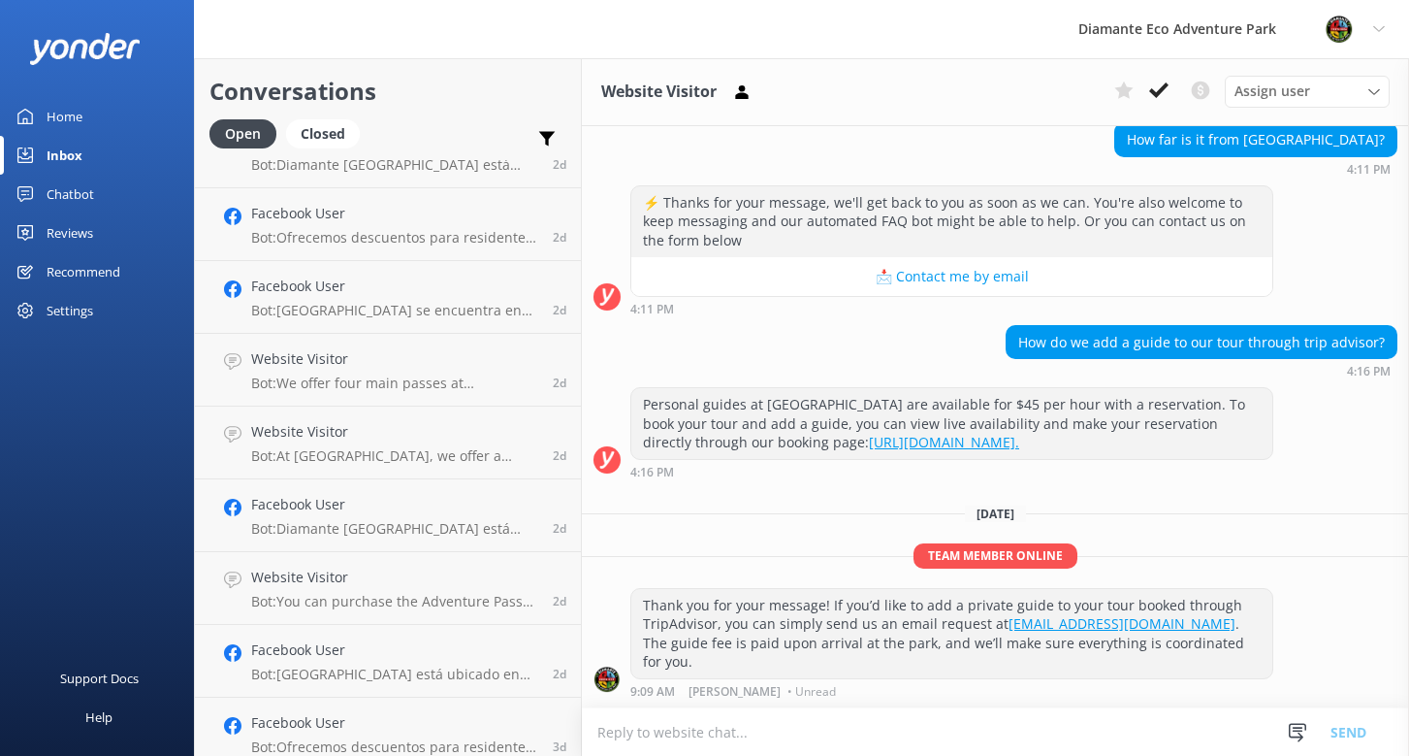
scroll to position [1573, 0]
click at [307, 582] on h4 "Website Visitor" at bounding box center [394, 575] width 287 height 21
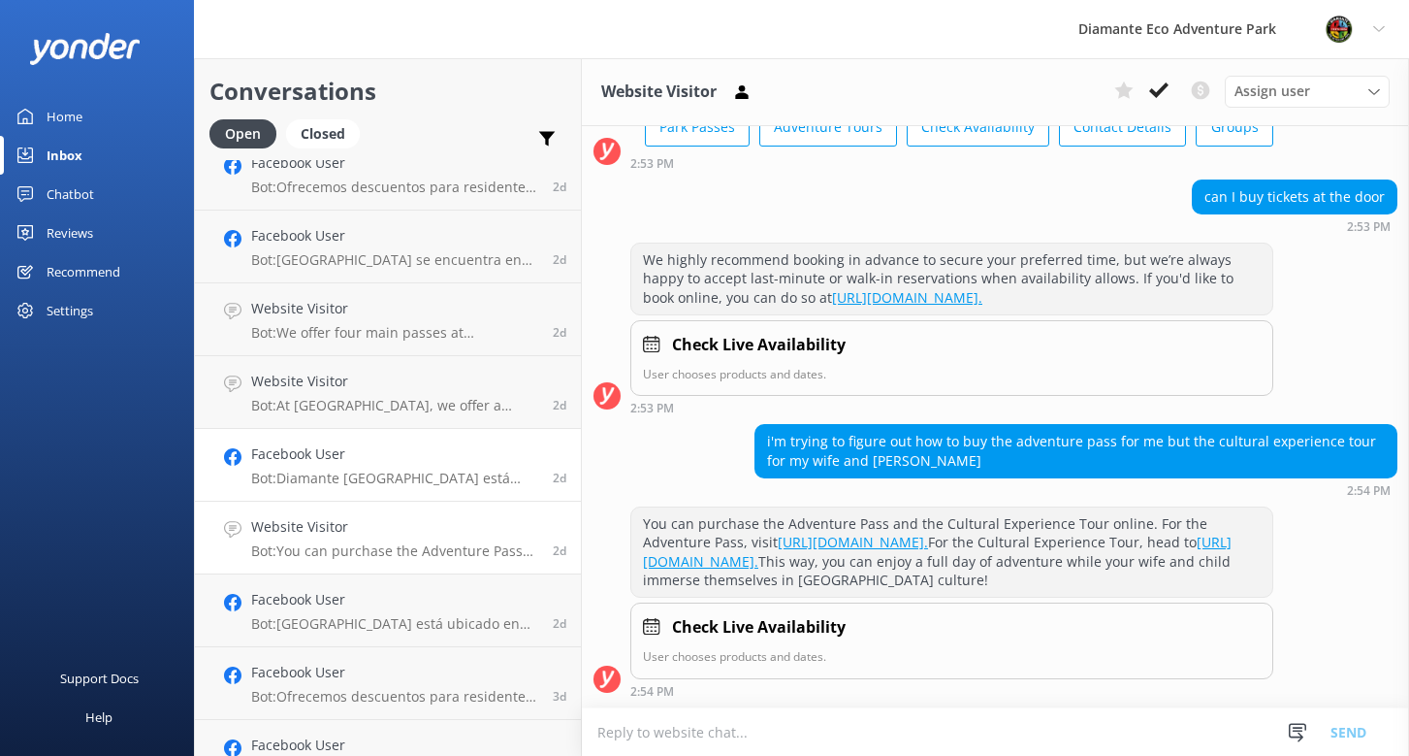
scroll to position [1625, 0]
click at [301, 611] on div "Facebook User Bot: [GEOGRAPHIC_DATA] está ubicado en RIU Hotel [STREET_ADDRESS]…" at bounding box center [394, 608] width 287 height 43
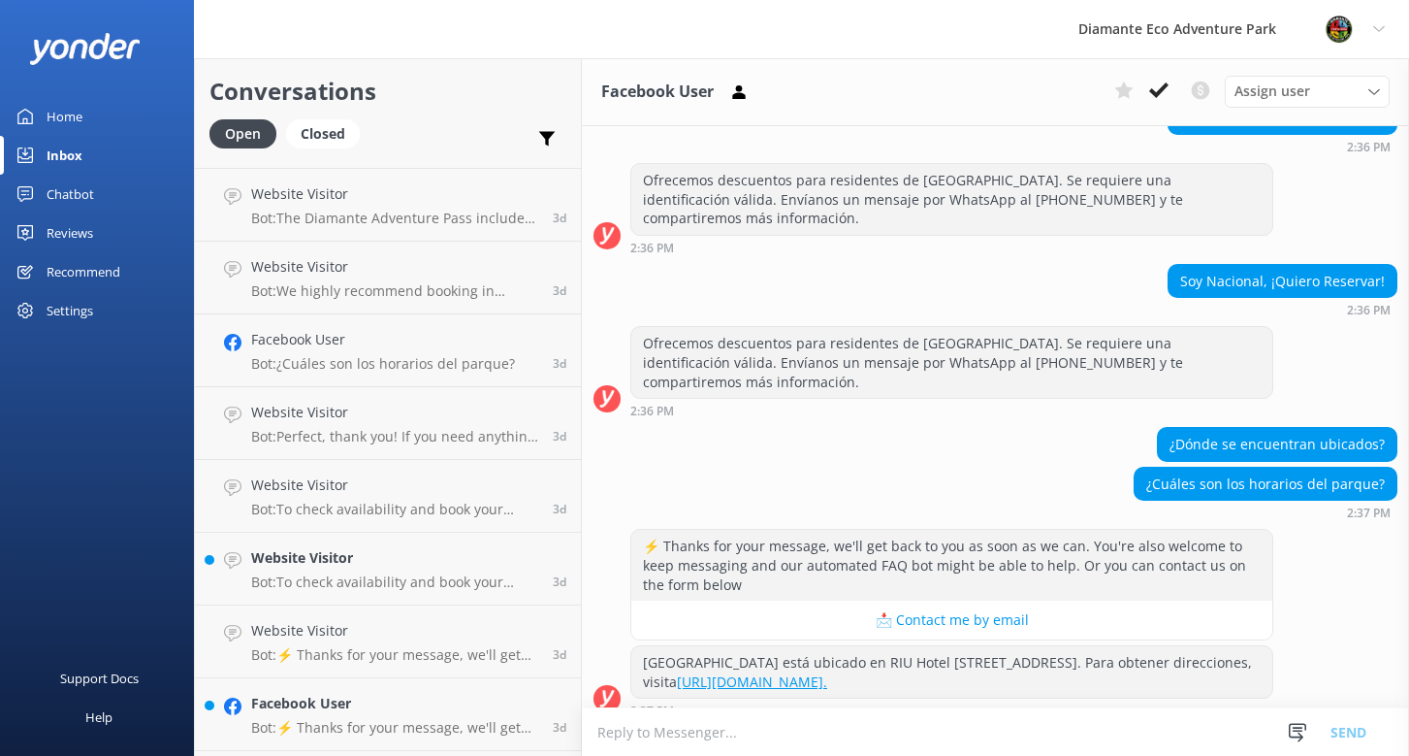
scroll to position [2393, 0]
click at [309, 569] on div "Website Visitor Bot: To check availability and book your adventure at [GEOGRAPH…" at bounding box center [394, 567] width 287 height 43
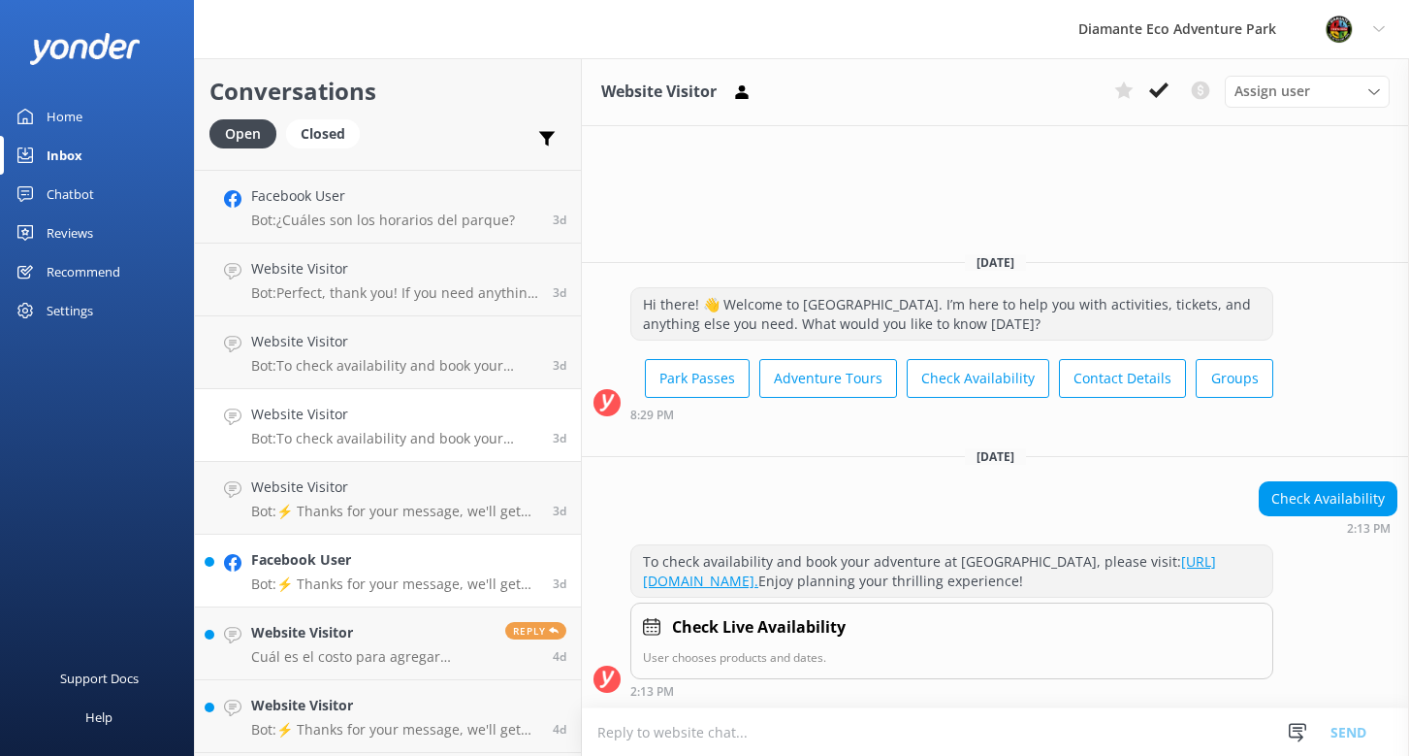
scroll to position [2536, 0]
click at [308, 570] on div "Facebook User Bot: ⚡ Thanks for your message, we'll get back to you as soon as …" at bounding box center [394, 569] width 287 height 43
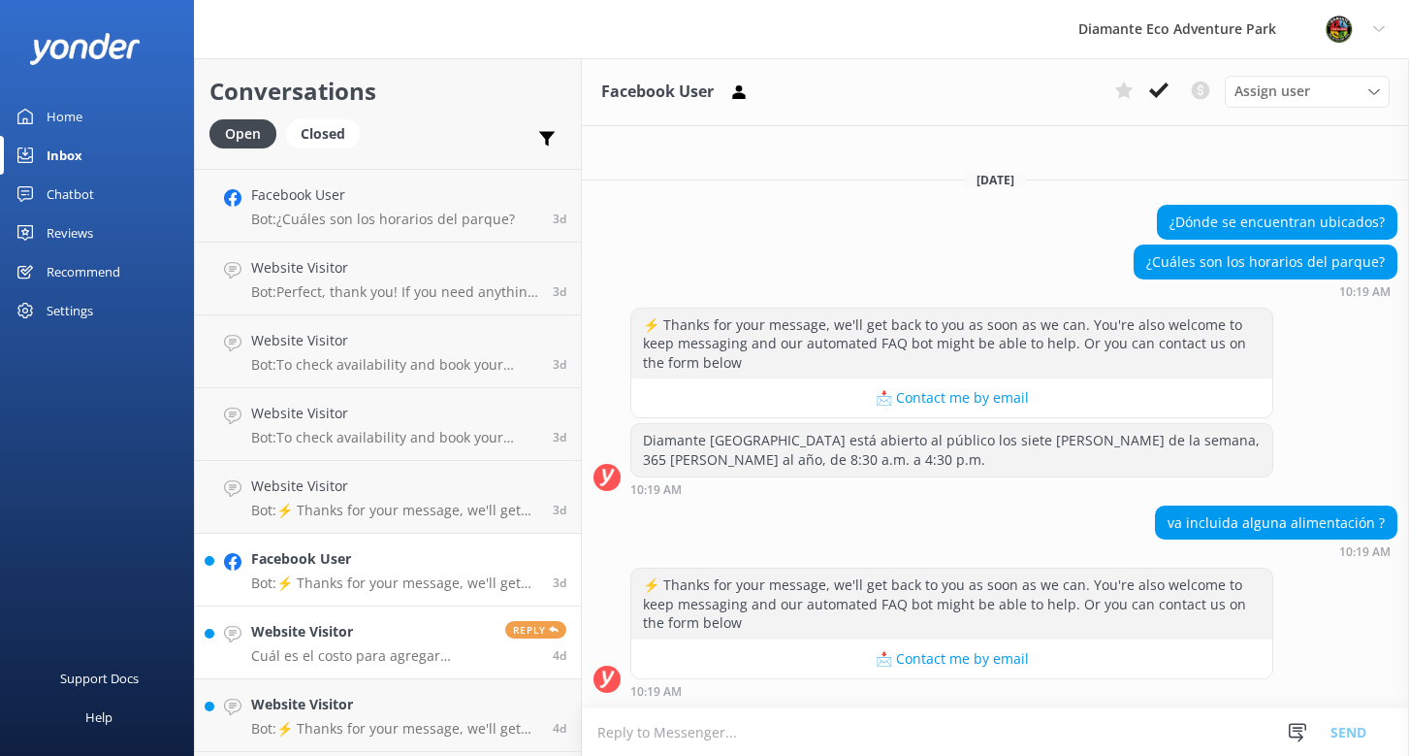
click at [340, 650] on p "Cuál es el costo para agregar almuerzo" at bounding box center [371, 655] width 240 height 17
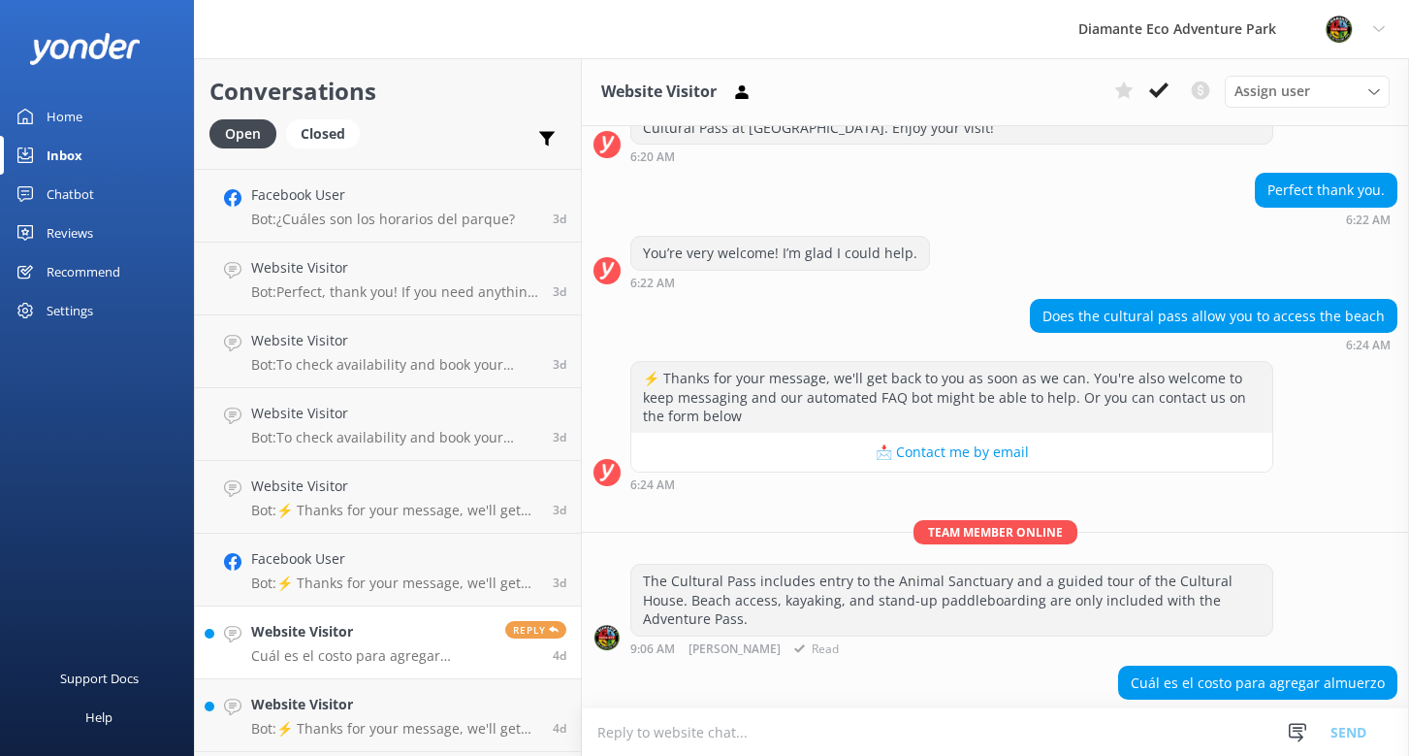
scroll to position [495, 0]
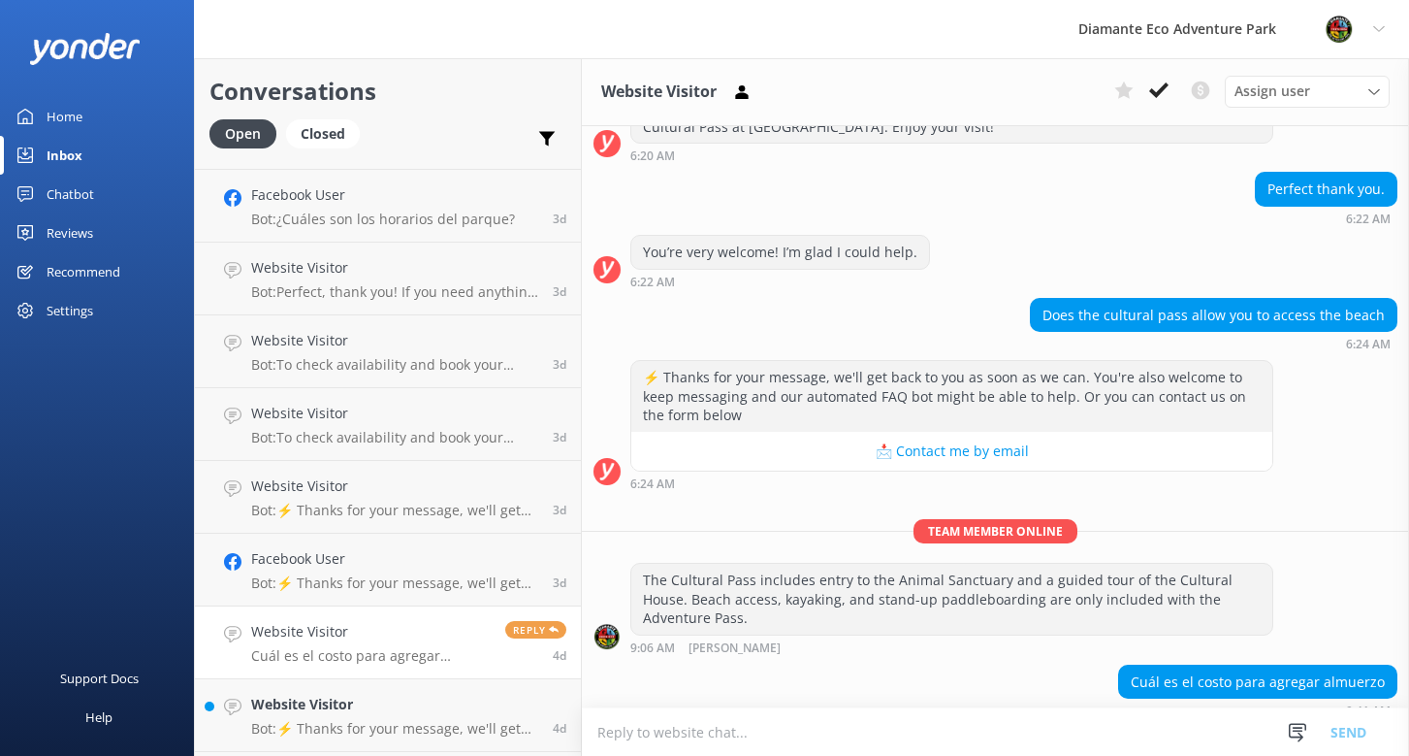
click at [661, 729] on textarea at bounding box center [995, 732] width 827 height 48
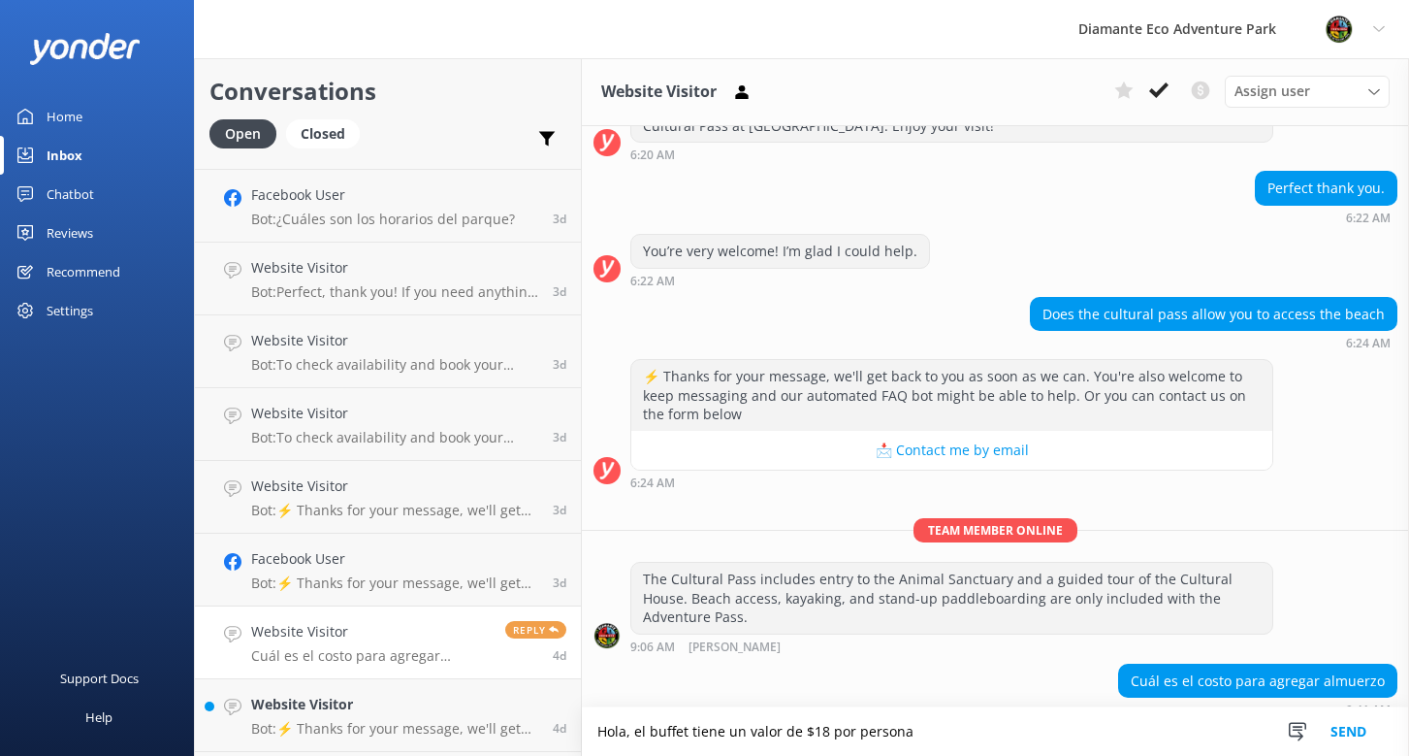
type textarea "Hola, el buffet tiene un valor de $18 por persona"
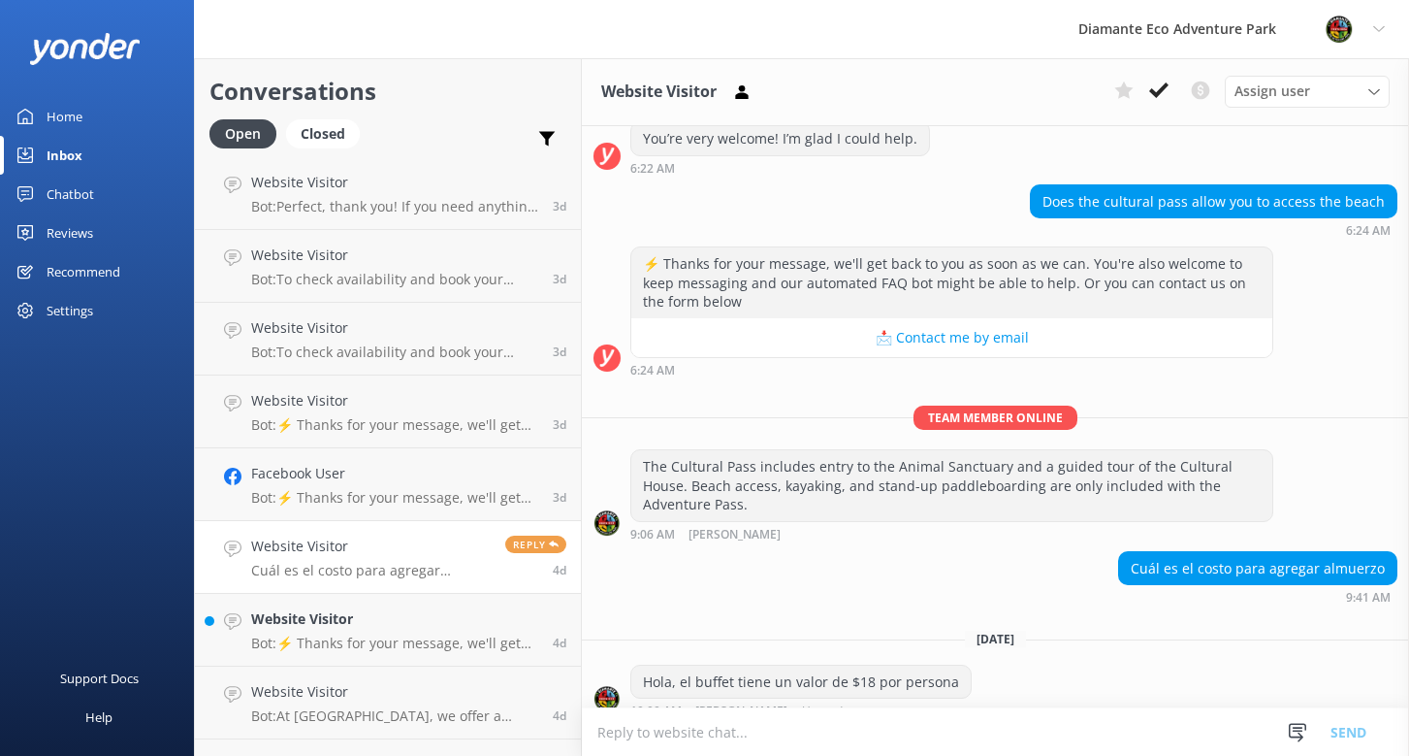
scroll to position [2619, 0]
click at [295, 637] on p "Bot: ⚡ Thanks for your message, we'll get back to you as soon as we can. You're…" at bounding box center [394, 645] width 287 height 17
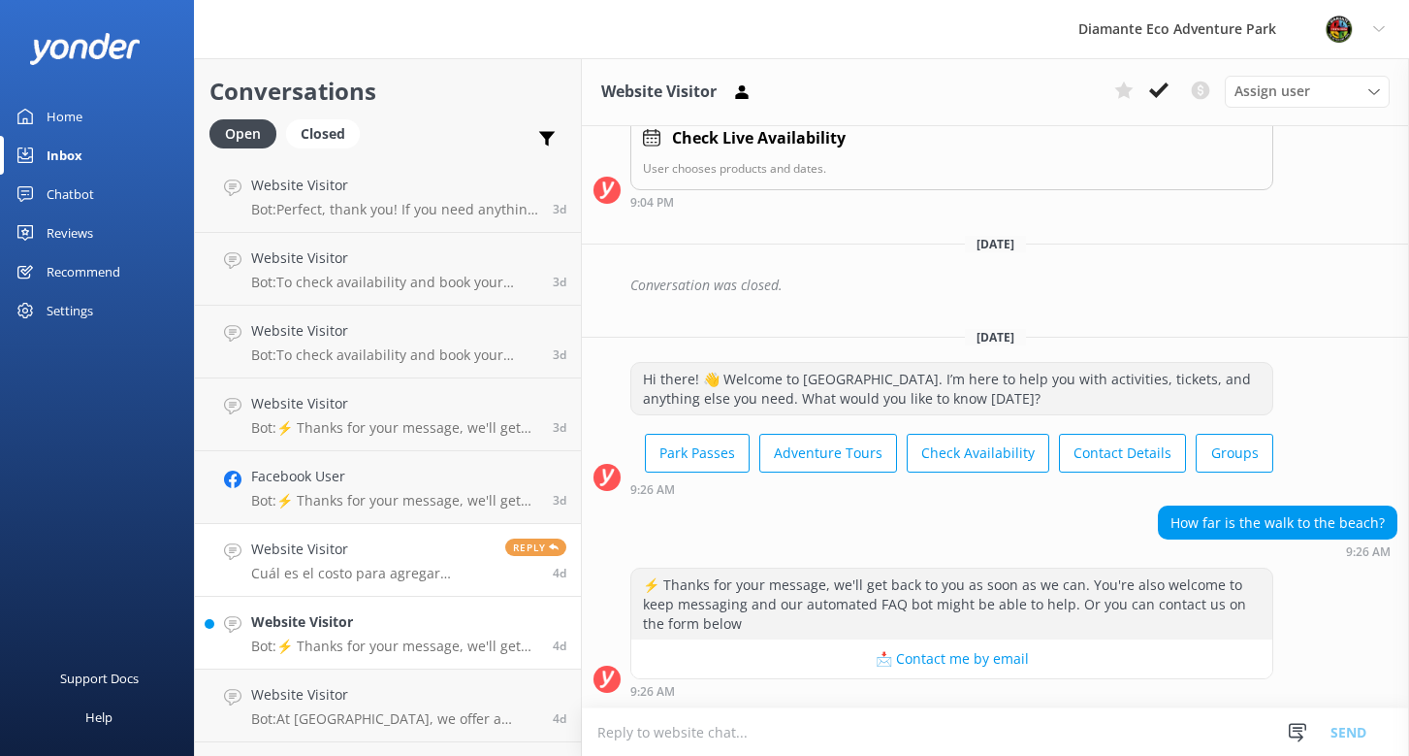
scroll to position [345, 0]
click at [556, 545] on div "3d" at bounding box center [552, 559] width 28 height 43
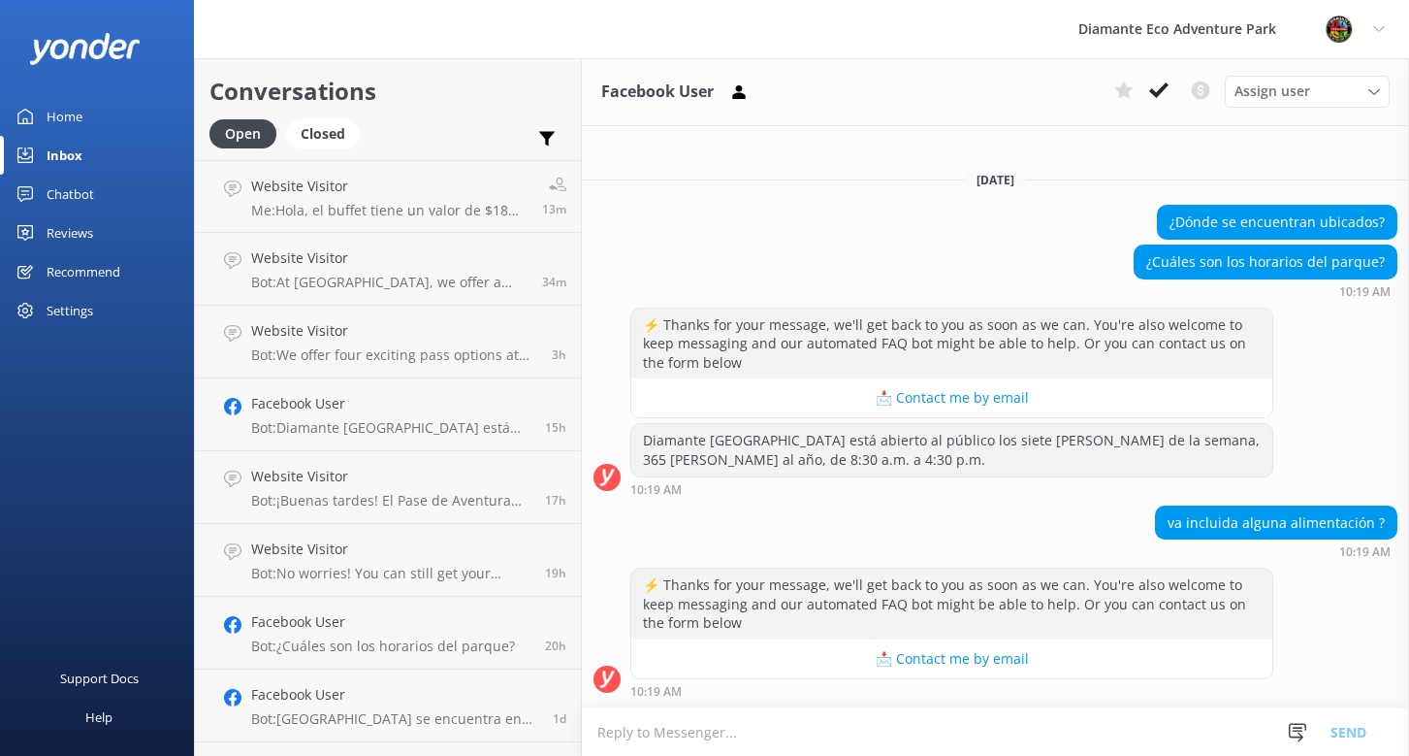
click at [68, 109] on div "Home" at bounding box center [65, 116] width 36 height 39
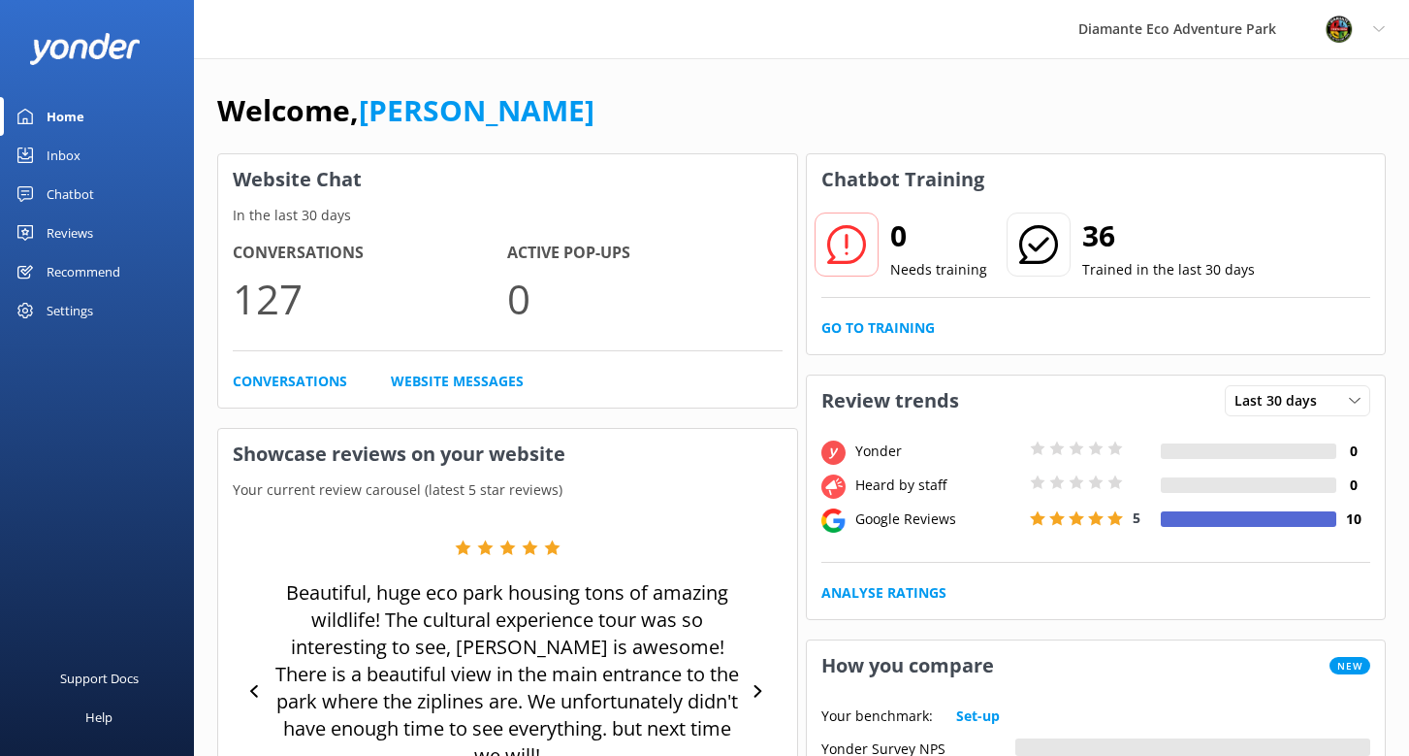
click at [64, 155] on div "Inbox" at bounding box center [64, 155] width 34 height 39
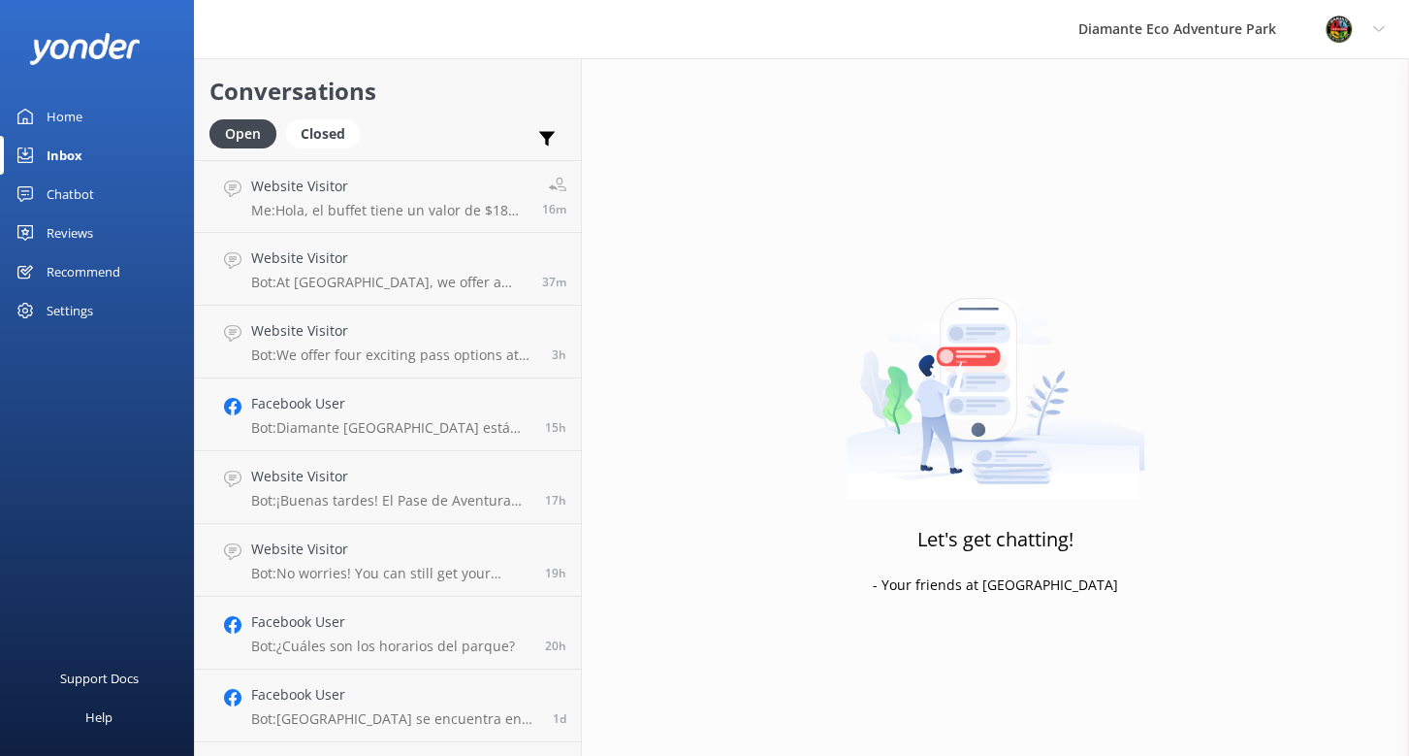
click at [36, 116] on link "Home" at bounding box center [97, 116] width 194 height 39
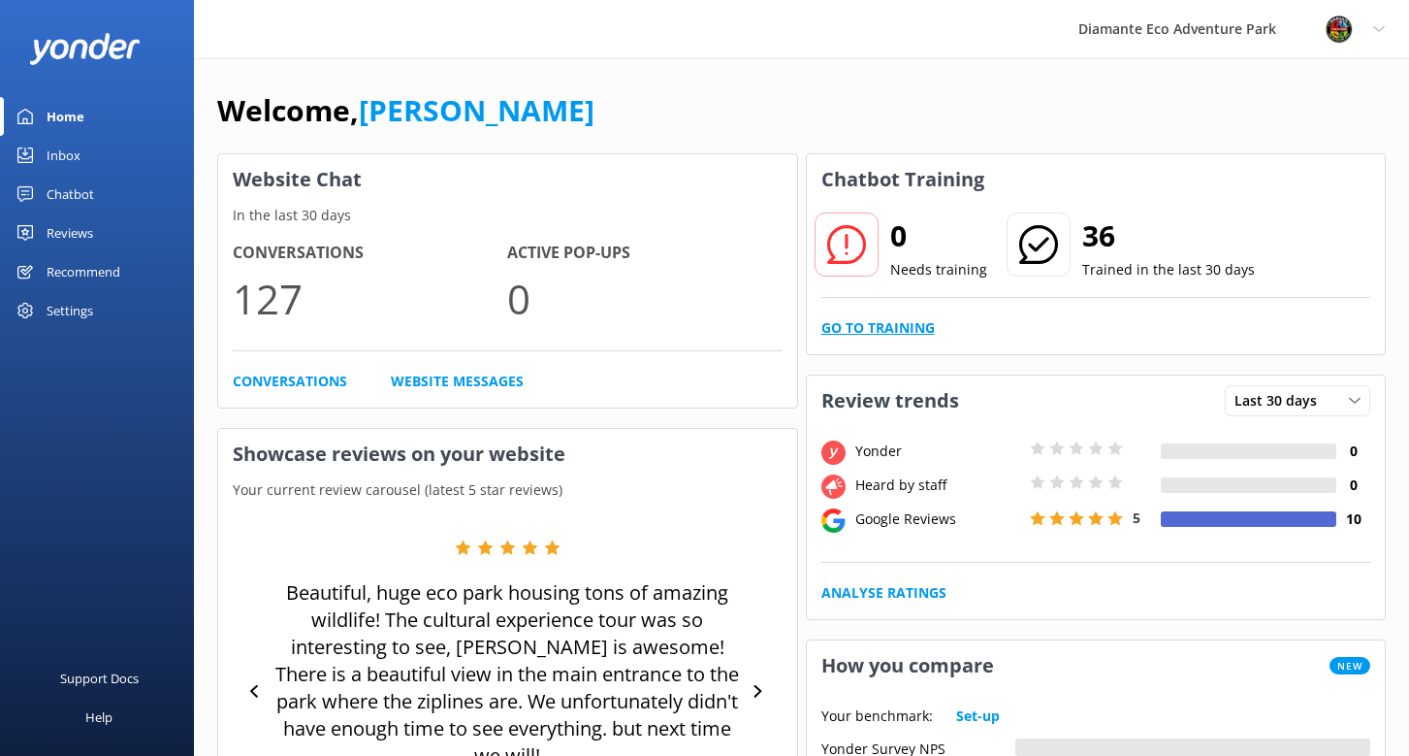
click at [863, 323] on link "Go to Training" at bounding box center [878, 327] width 113 height 21
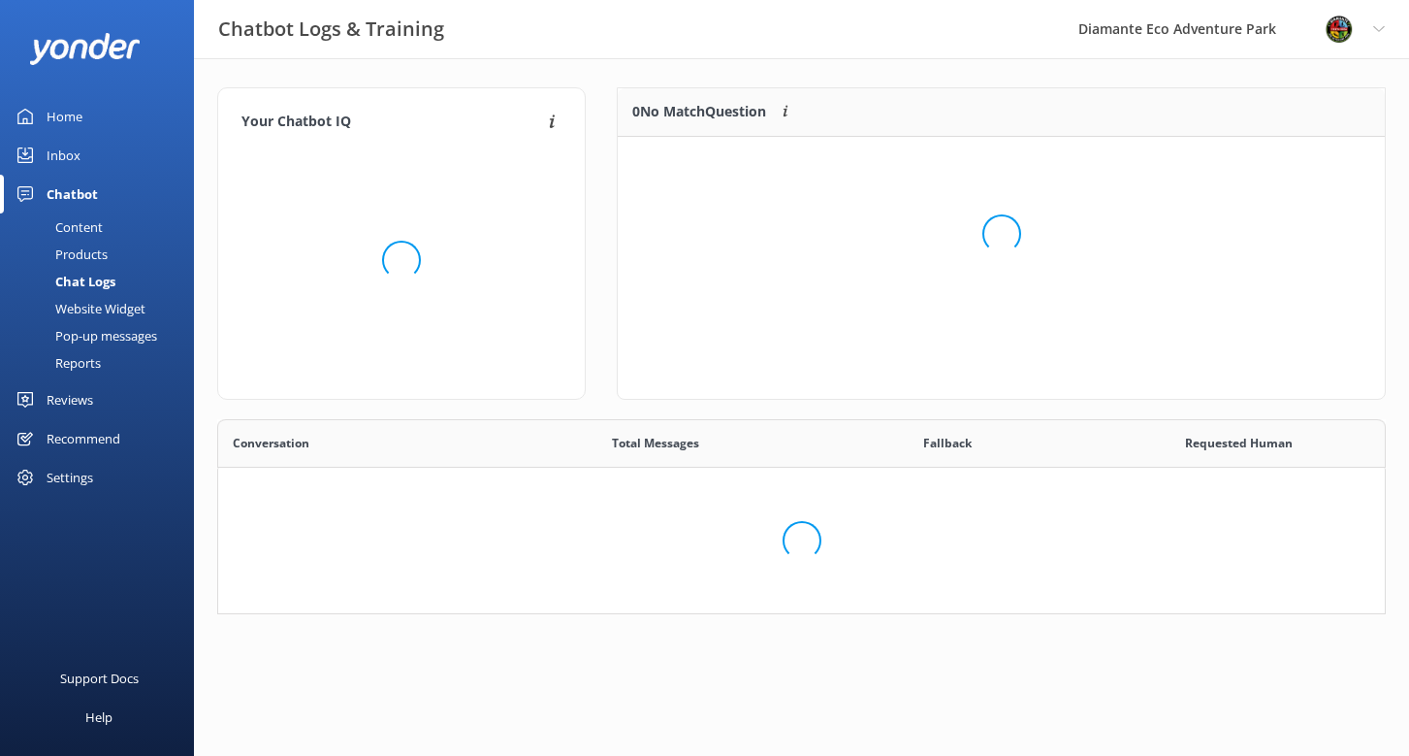
scroll to position [680, 1167]
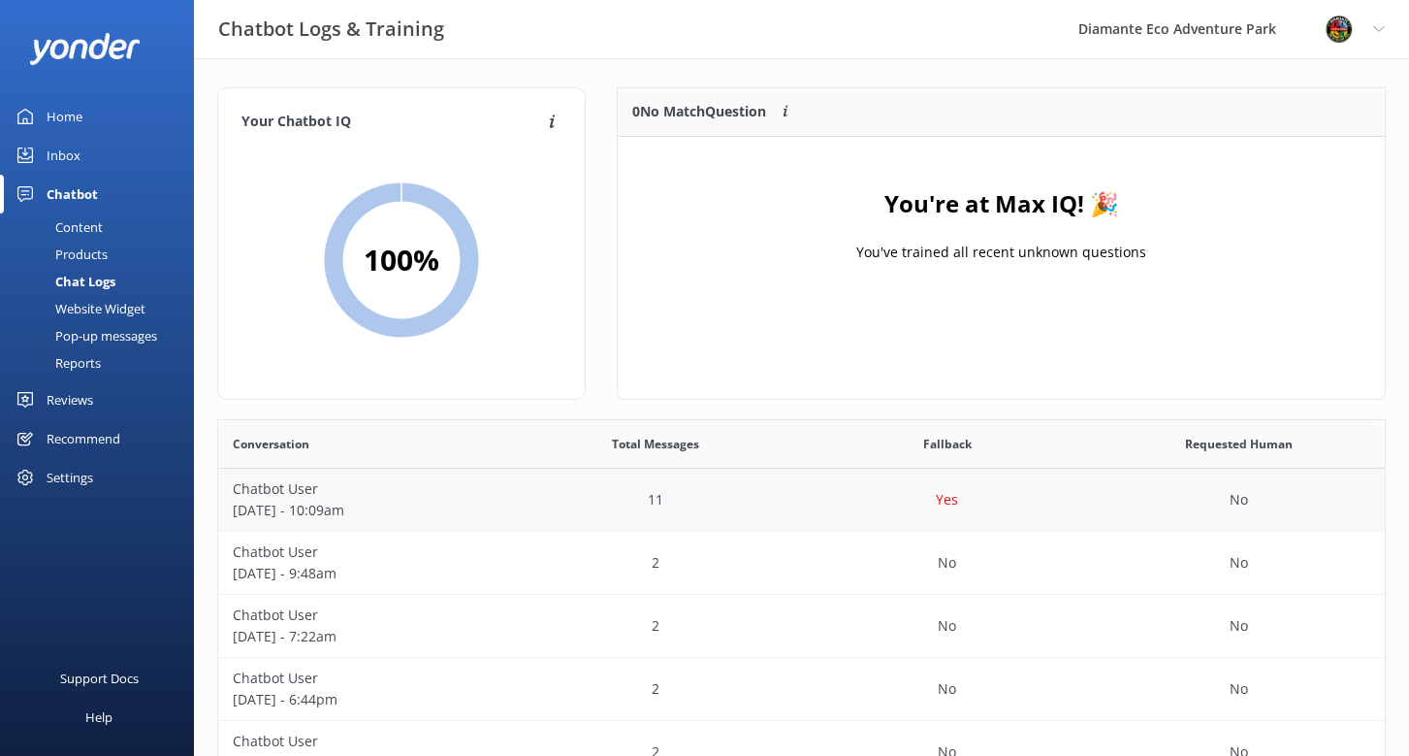
click at [278, 488] on p "Chatbot User" at bounding box center [364, 488] width 263 height 21
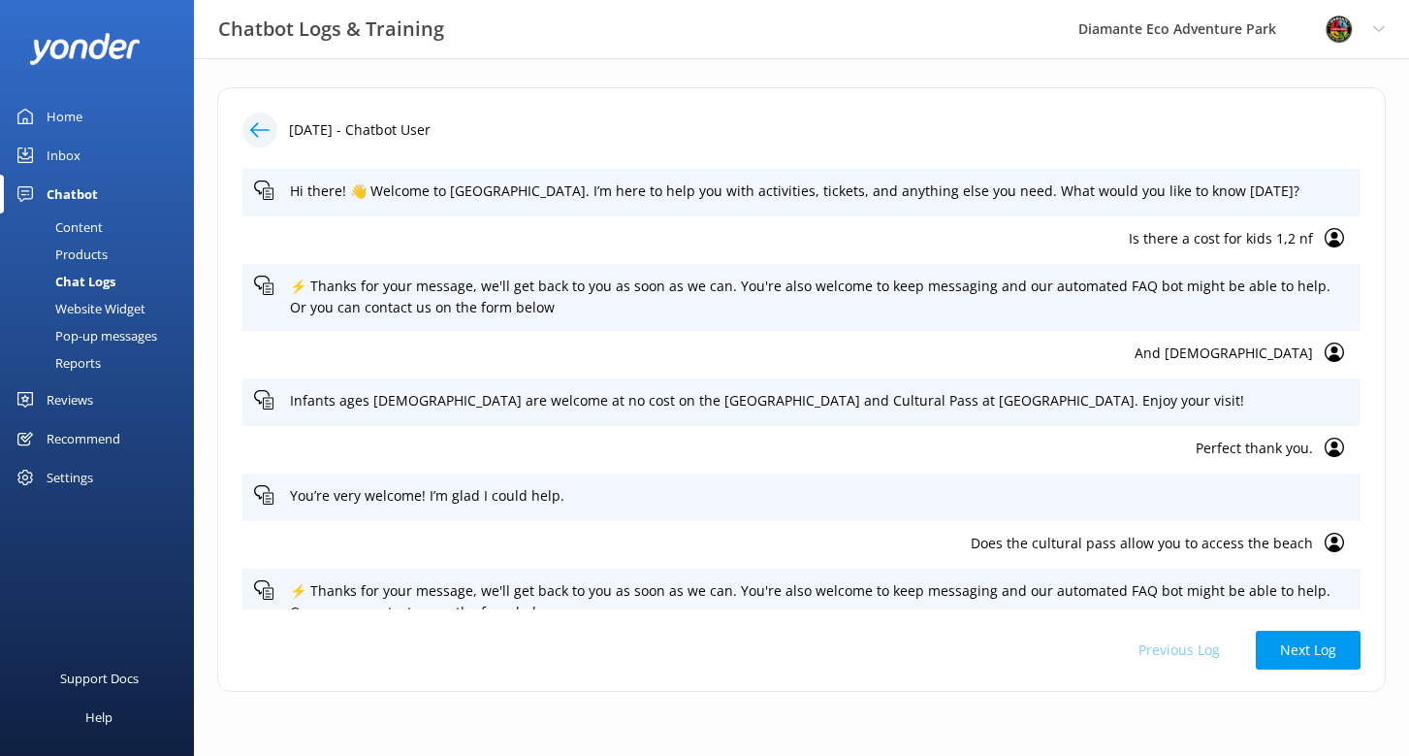
click at [268, 128] on icon at bounding box center [259, 129] width 19 height 19
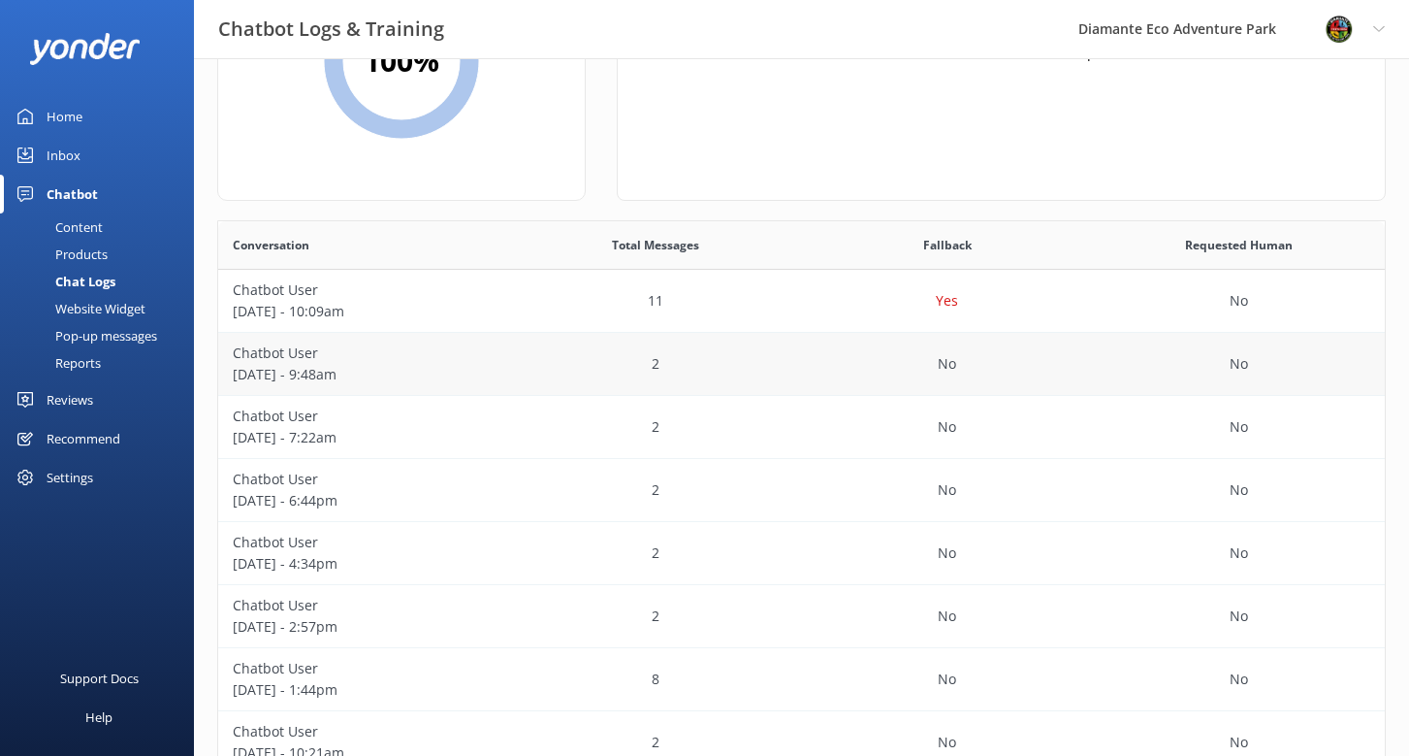
scroll to position [223, 0]
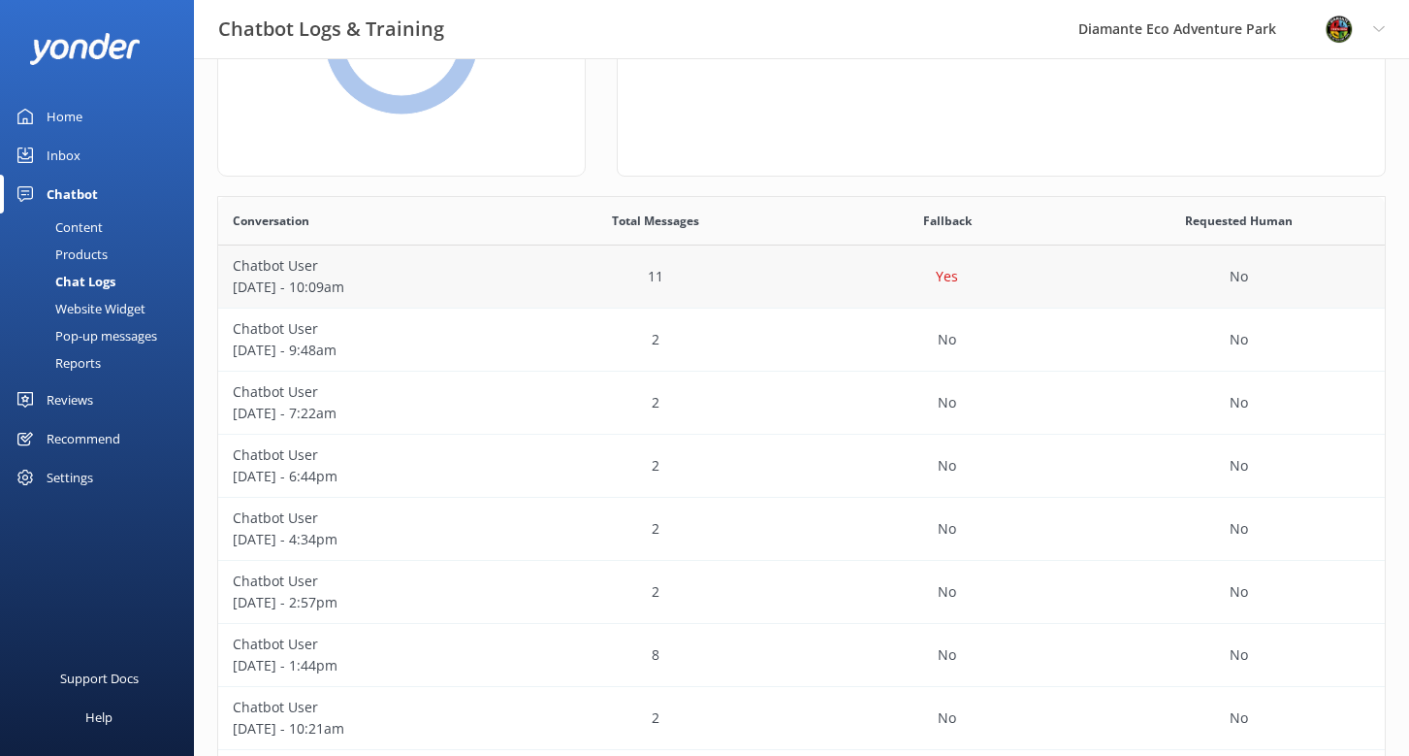
click at [939, 277] on p "Yes" at bounding box center [947, 276] width 22 height 21
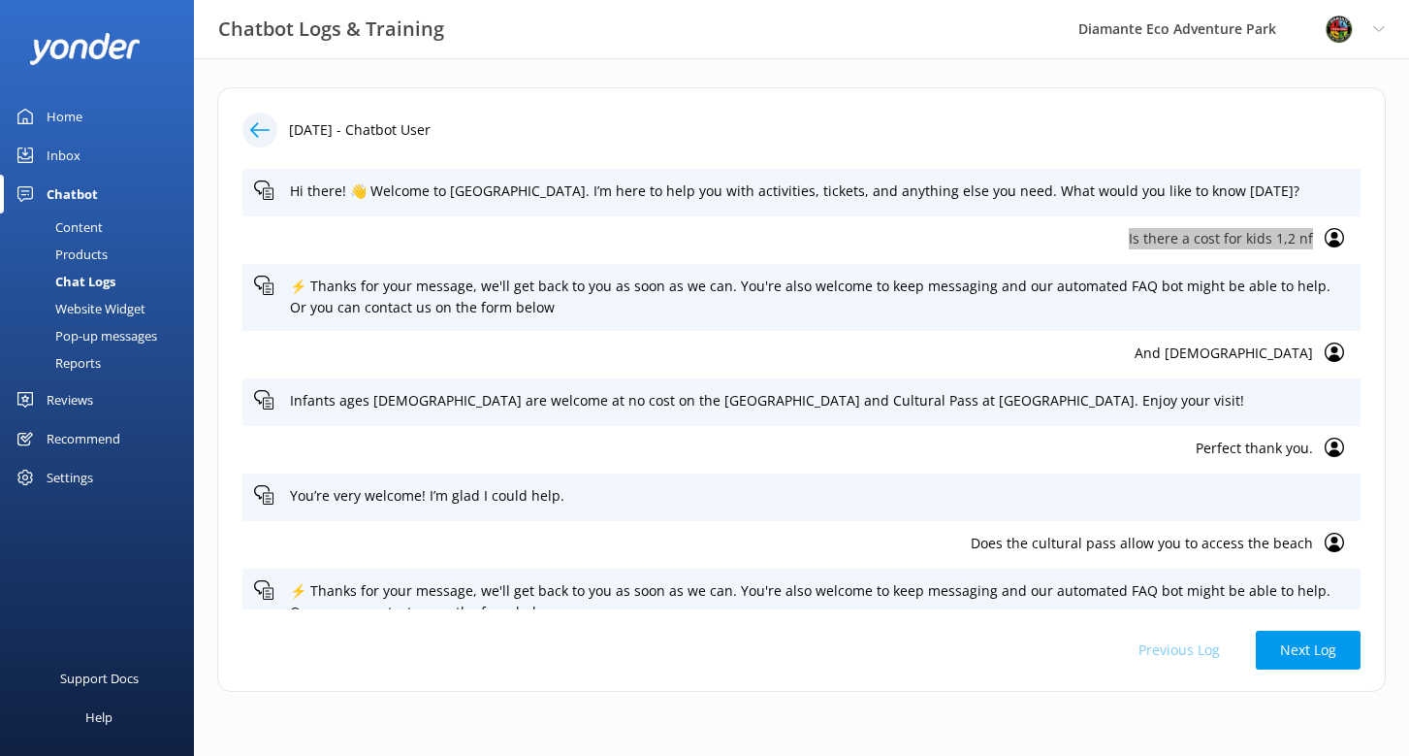
drag, startPoint x: 1117, startPoint y: 240, endPoint x: 1307, endPoint y: 253, distance: 190.6
click at [1307, 253] on div "Is there a cost for kids 1,2 nf" at bounding box center [801, 240] width 1118 height 48
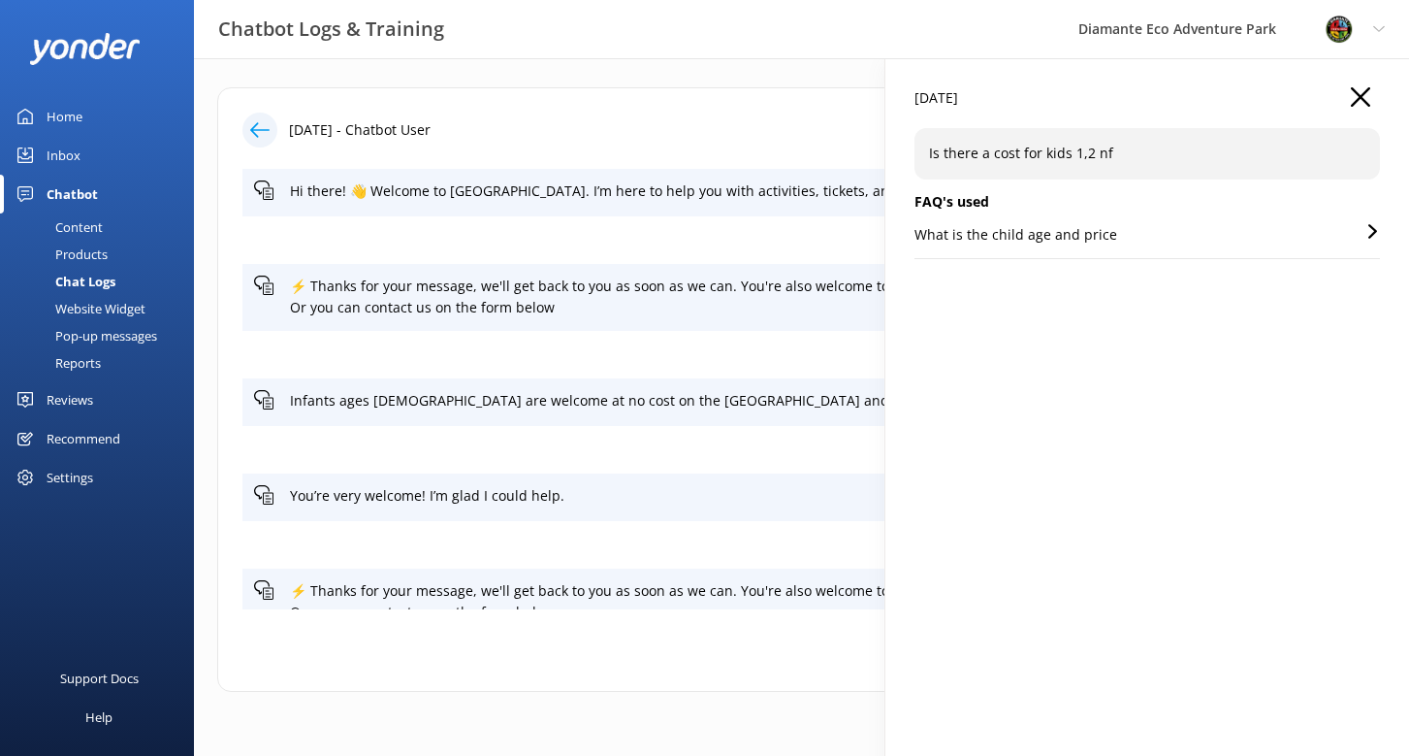
click at [1358, 98] on use "button" at bounding box center [1360, 96] width 19 height 19
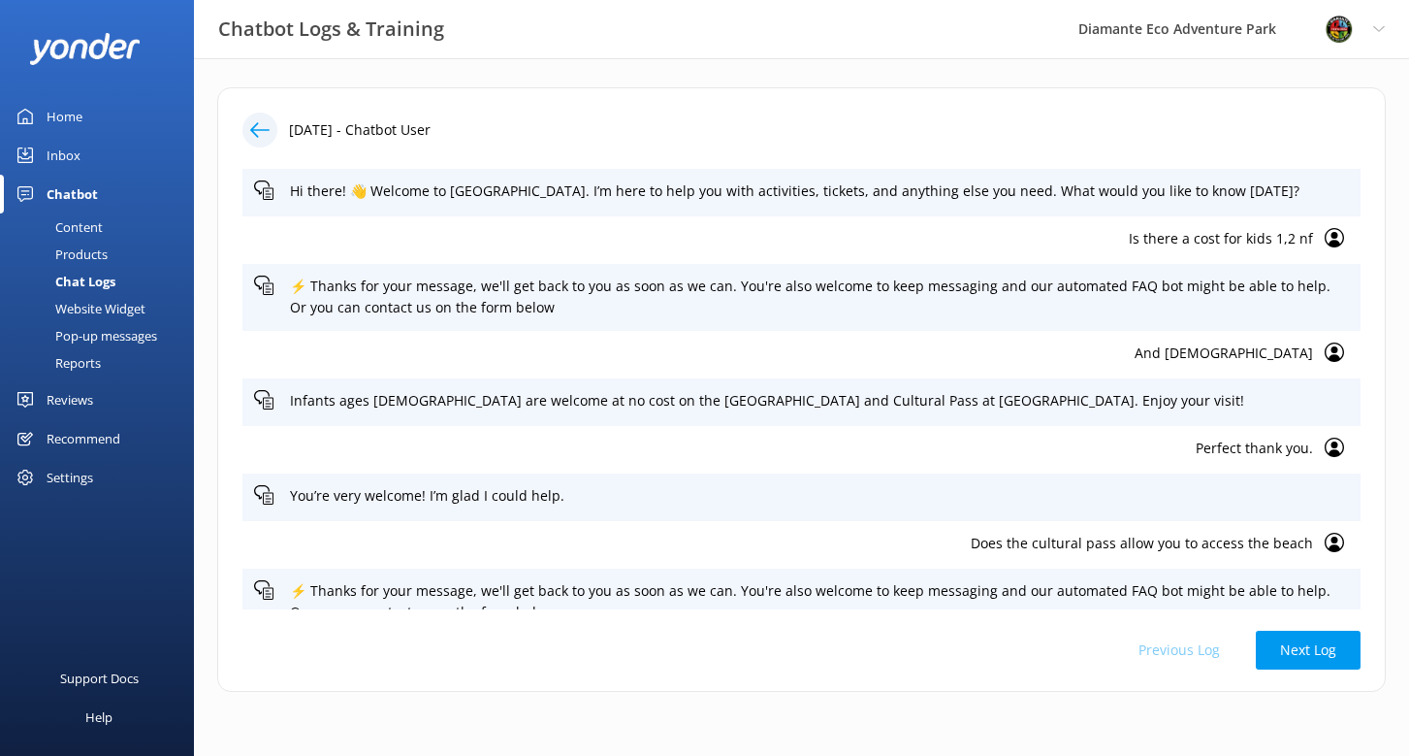
click at [63, 479] on div "Settings" at bounding box center [70, 477] width 47 height 39
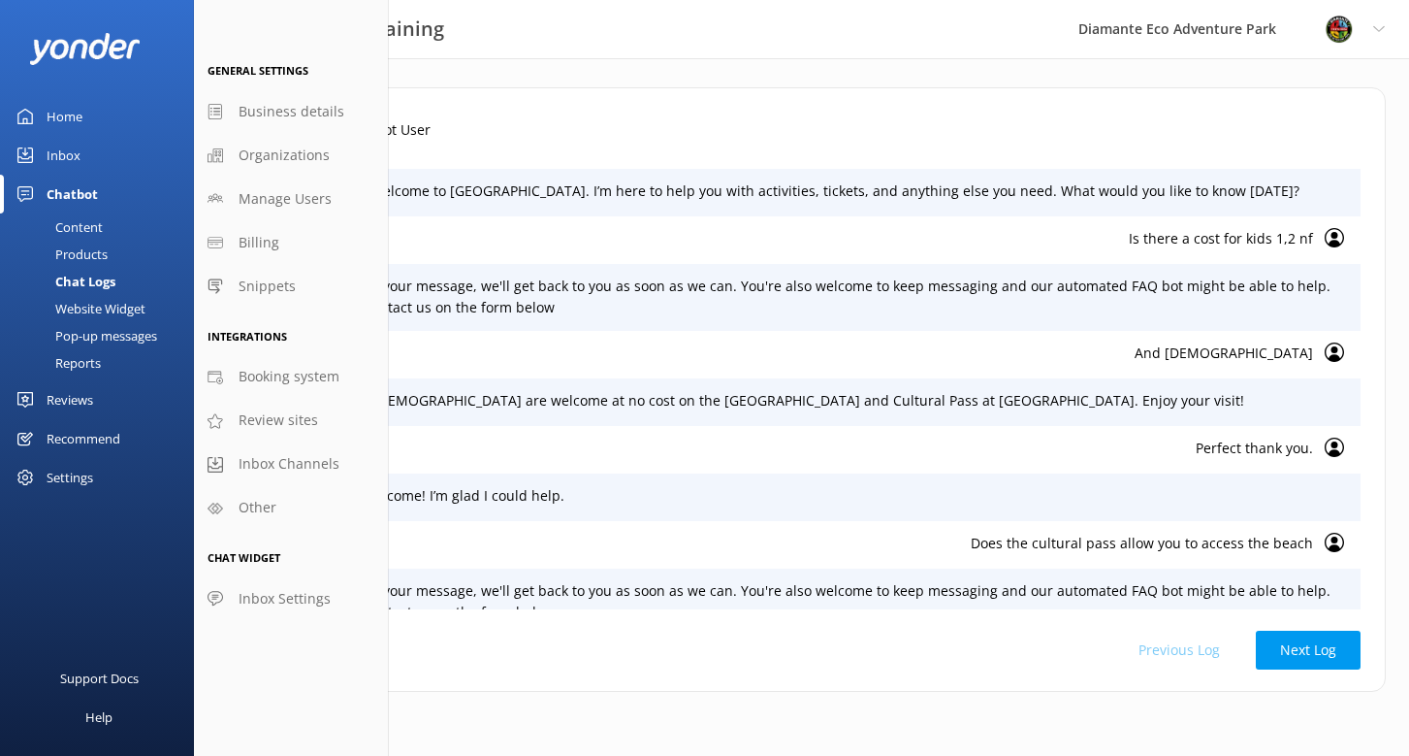
click at [74, 366] on div "Reports" at bounding box center [56, 362] width 89 height 27
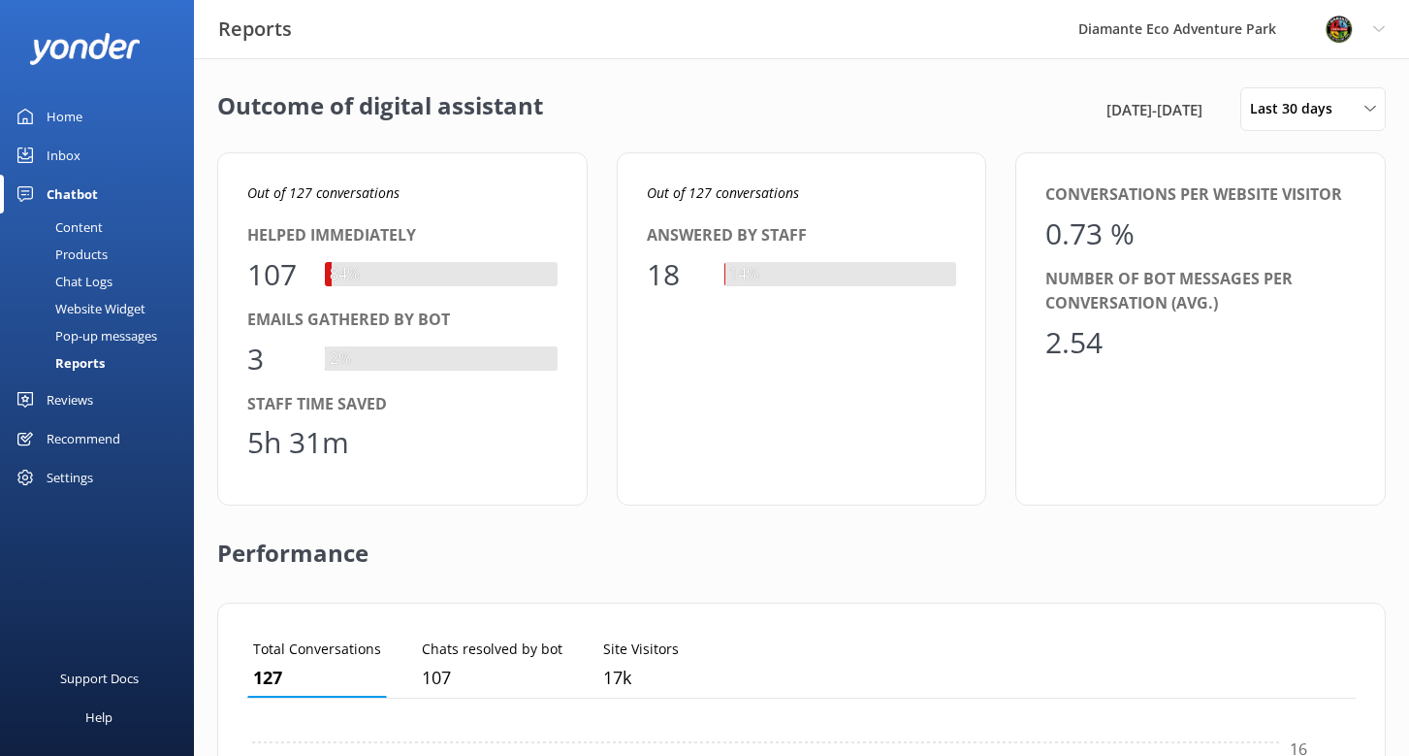
scroll to position [195, 1109]
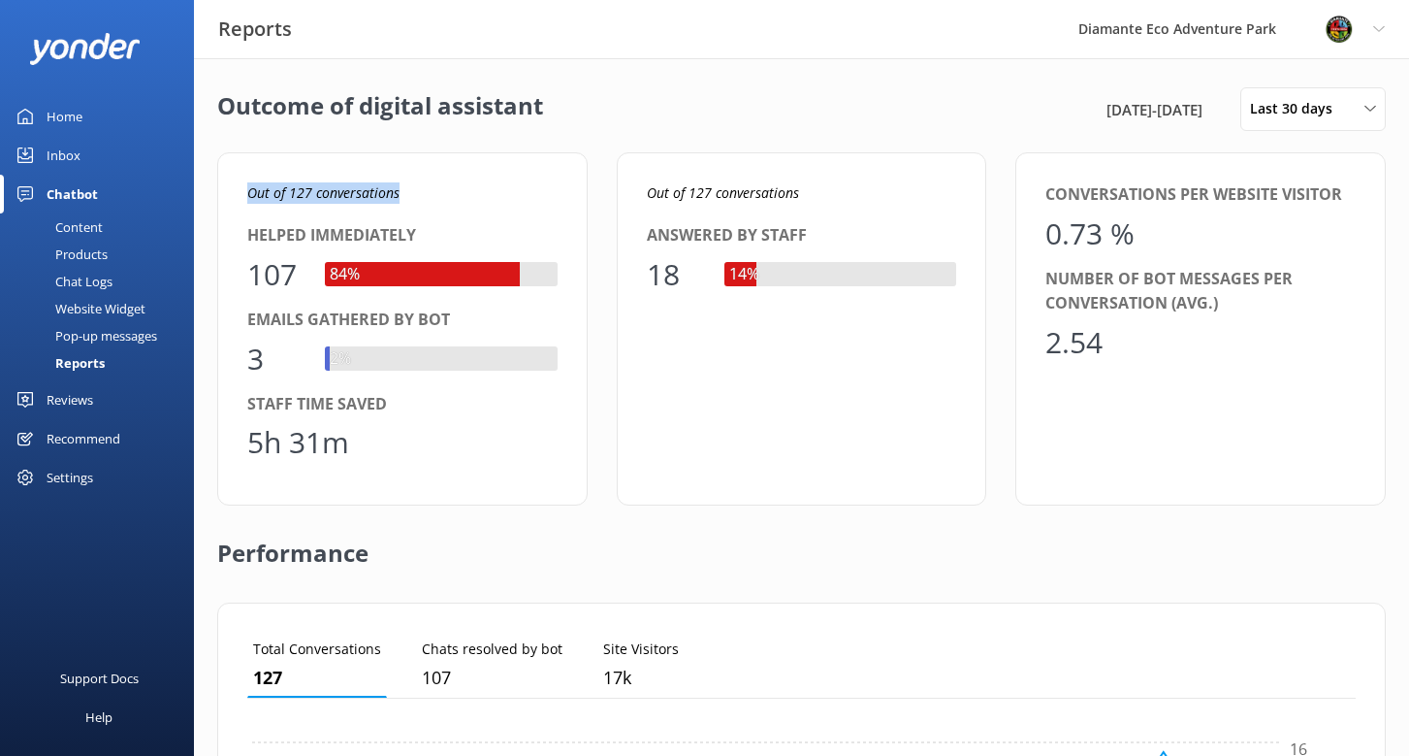
drag, startPoint x: 248, startPoint y: 193, endPoint x: 413, endPoint y: 193, distance: 164.9
click at [413, 193] on p "Out of 127 conversations" at bounding box center [402, 192] width 310 height 21
drag, startPoint x: 640, startPoint y: 270, endPoint x: 685, endPoint y: 272, distance: 44.7
click at [685, 272] on div "Out of 127 conversations Answered by staff 18 14%" at bounding box center [802, 328] width 371 height 353
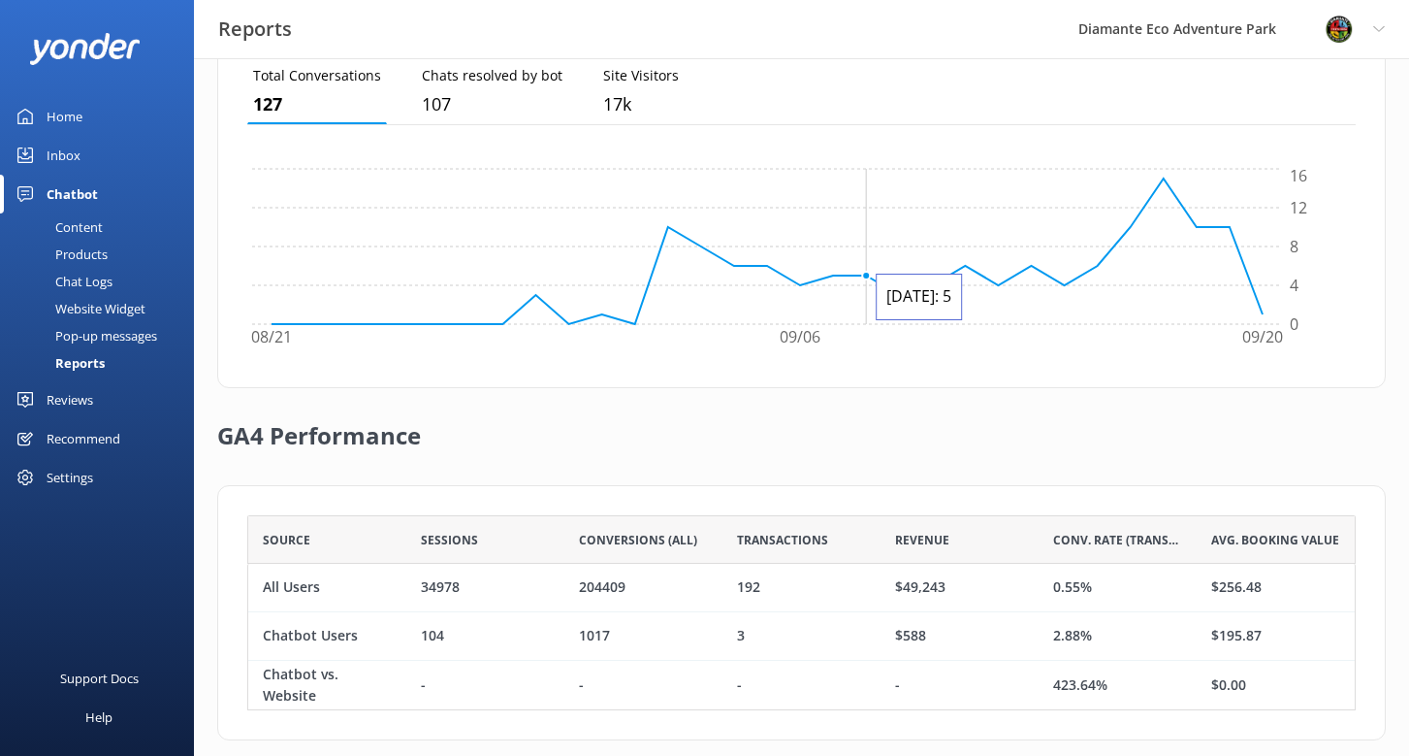
scroll to position [597, 0]
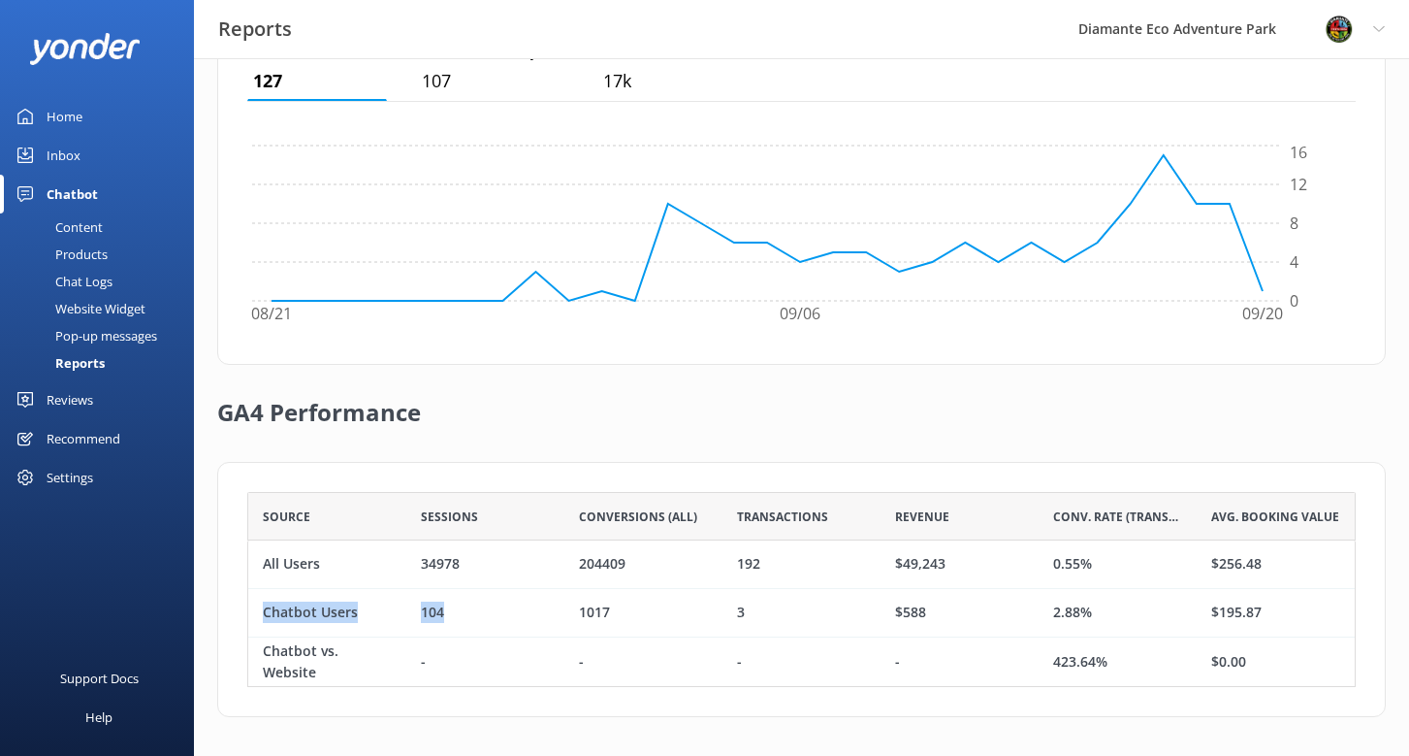
drag, startPoint x: 262, startPoint y: 613, endPoint x: 445, endPoint y: 613, distance: 183.3
click at [445, 613] on div "Chatbot Users 104 1017 3 $588 2.88% $195.87" at bounding box center [801, 613] width 1109 height 48
drag, startPoint x: 568, startPoint y: 614, endPoint x: 639, endPoint y: 617, distance: 70.9
click at [639, 617] on div "1017" at bounding box center [644, 613] width 158 height 48
drag, startPoint x: 732, startPoint y: 617, endPoint x: 753, endPoint y: 616, distance: 20.4
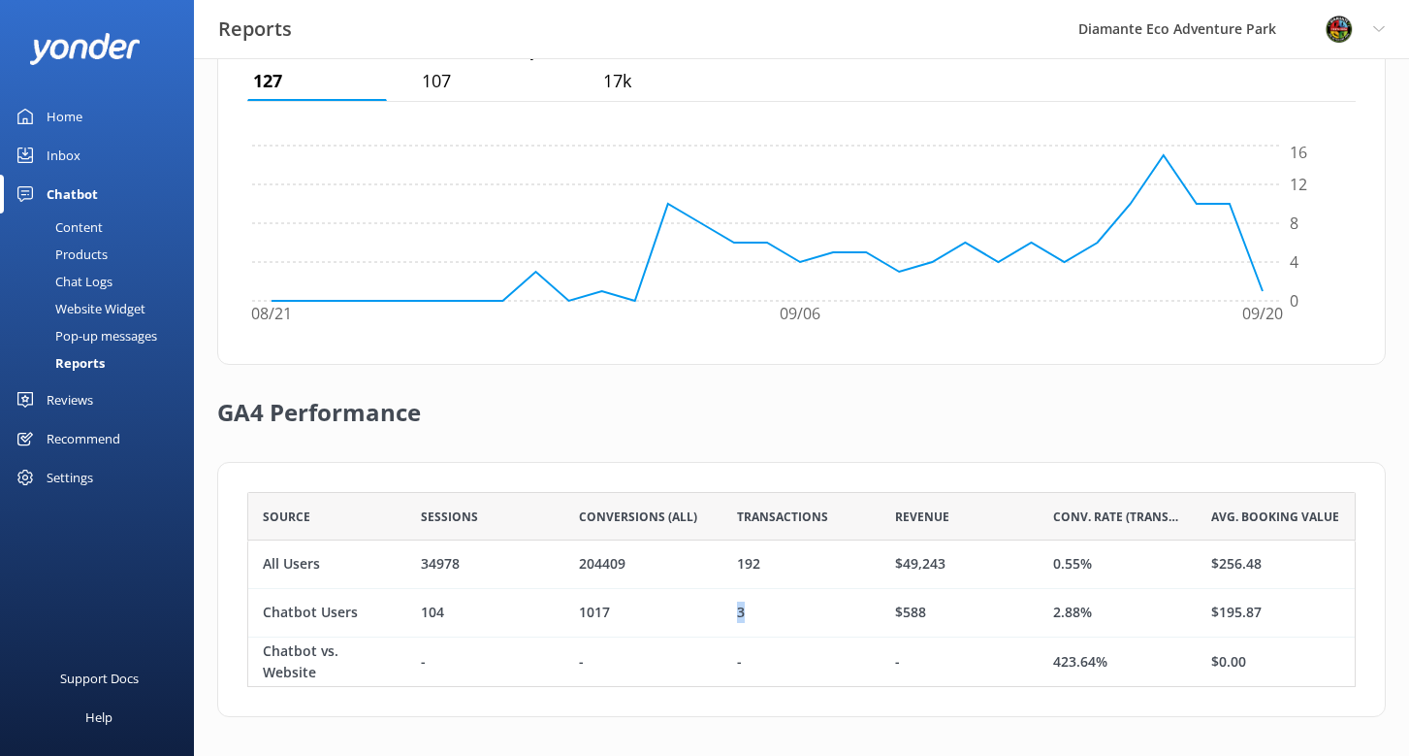
click at [753, 616] on div "3" at bounding box center [802, 613] width 158 height 48
drag, startPoint x: 884, startPoint y: 611, endPoint x: 940, endPoint y: 614, distance: 56.3
click at [940, 614] on div "$588" at bounding box center [960, 613] width 158 height 48
drag, startPoint x: 1210, startPoint y: 617, endPoint x: 1302, endPoint y: 621, distance: 91.3
click at [1302, 621] on div "$195.87" at bounding box center [1276, 613] width 158 height 48
